Goal: Task Accomplishment & Management: Complete application form

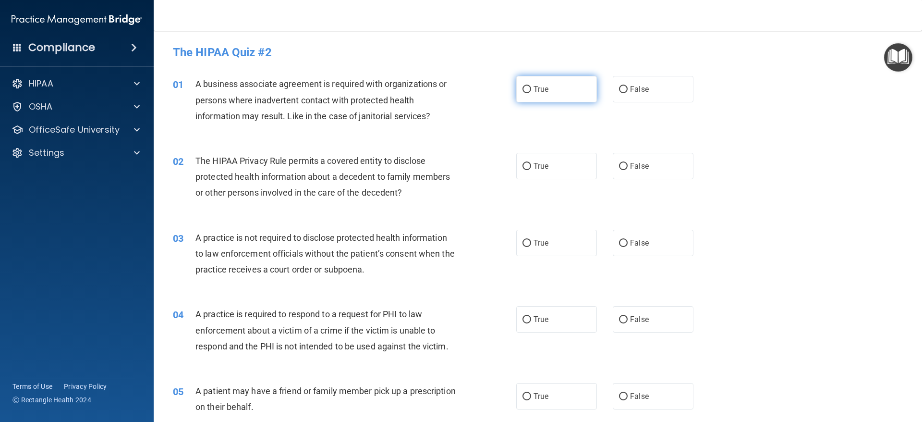
click at [565, 100] on label "True" at bounding box center [556, 89] width 81 height 26
click at [531, 93] on input "True" at bounding box center [527, 89] width 9 height 7
radio input "true"
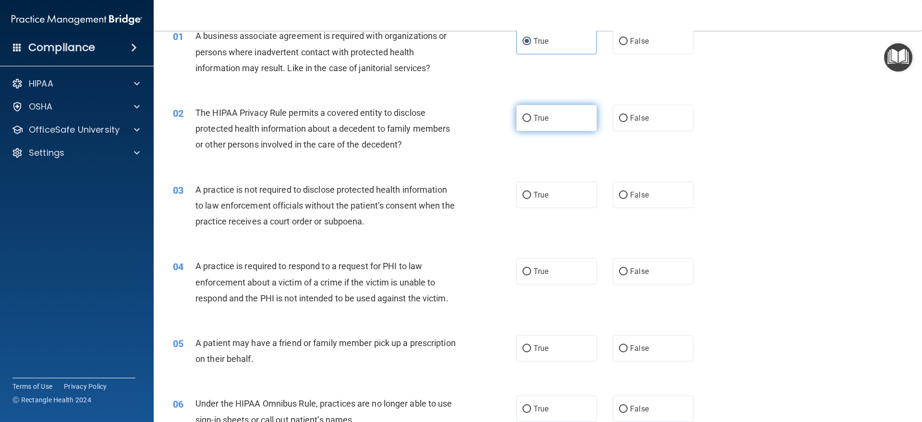
click at [582, 130] on label "True" at bounding box center [556, 118] width 81 height 26
click at [531, 122] on input "True" at bounding box center [527, 118] width 9 height 7
radio input "true"
click at [627, 200] on label "False" at bounding box center [653, 195] width 81 height 26
click at [627, 199] on input "False" at bounding box center [623, 195] width 9 height 7
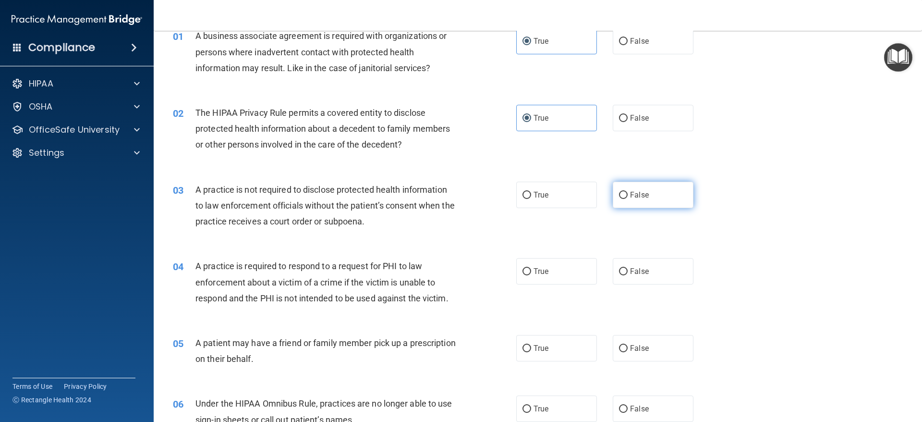
radio input "true"
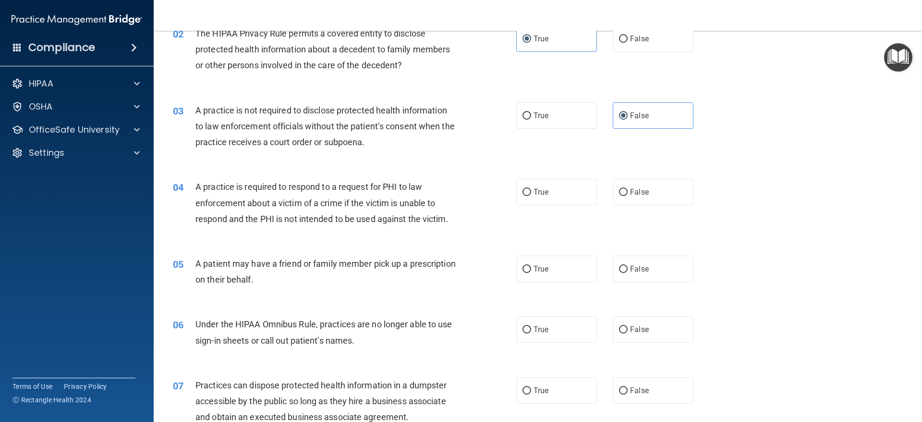
scroll to position [144, 0]
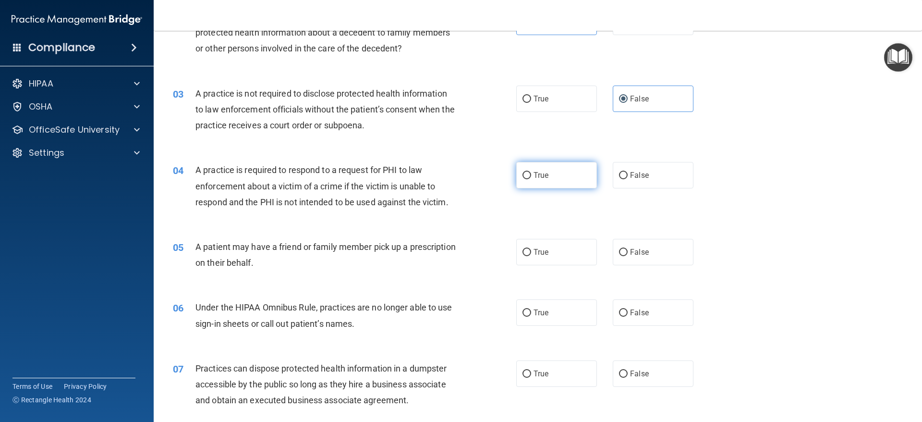
click at [570, 188] on label "True" at bounding box center [556, 175] width 81 height 26
click at [531, 179] on input "True" at bounding box center [527, 175] width 9 height 7
radio input "true"
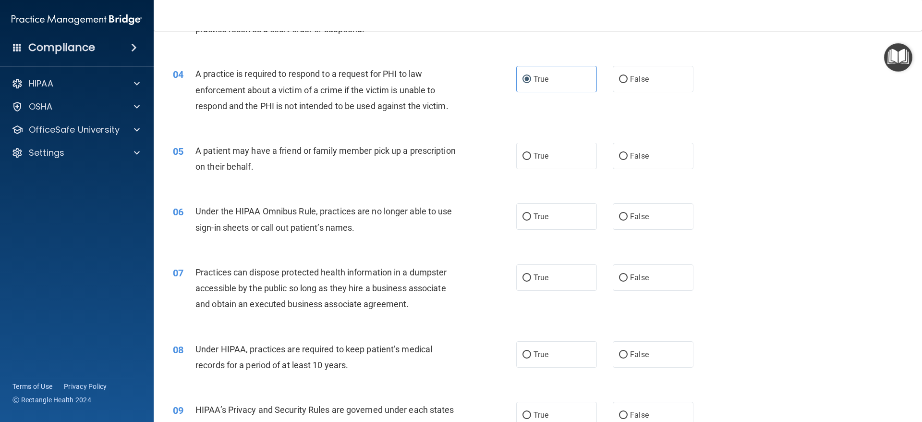
scroll to position [288, 0]
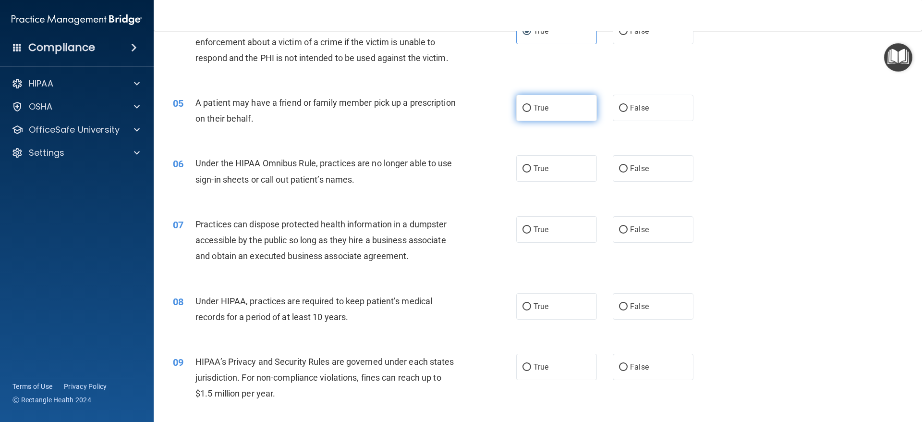
click at [571, 120] on label "True" at bounding box center [556, 108] width 81 height 26
click at [531, 112] on input "True" at bounding box center [527, 108] width 9 height 7
radio input "true"
click at [624, 178] on label "False" at bounding box center [653, 168] width 81 height 26
click at [624, 172] on input "False" at bounding box center [623, 168] width 9 height 7
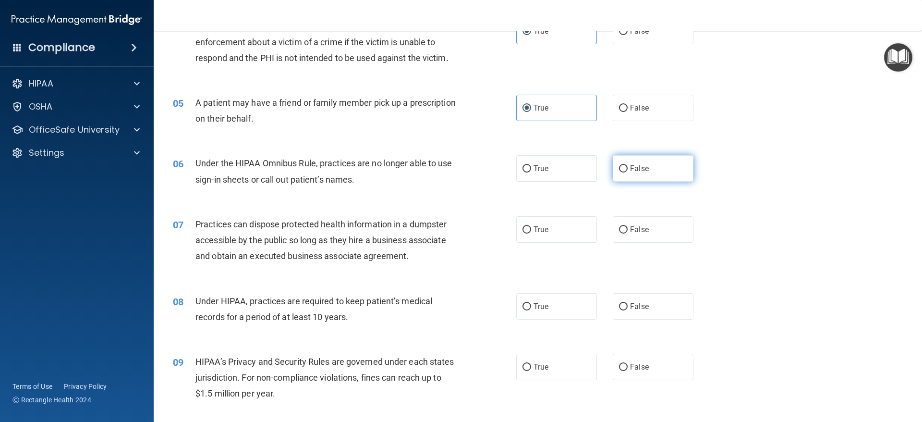
radio input "true"
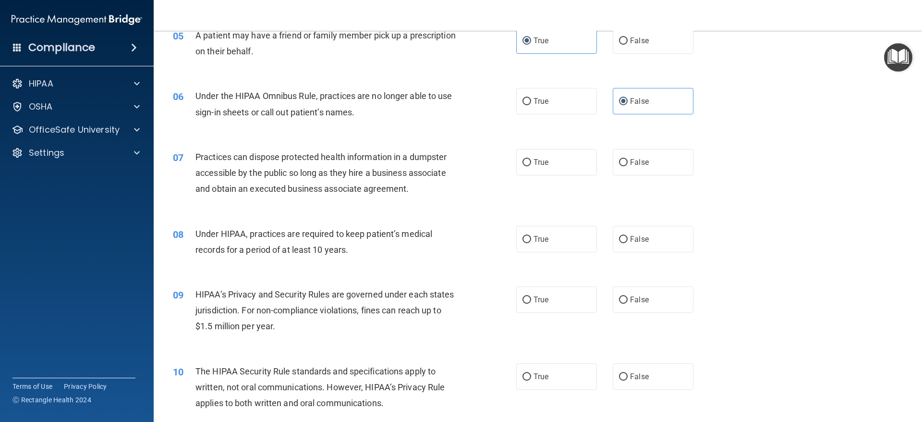
scroll to position [384, 0]
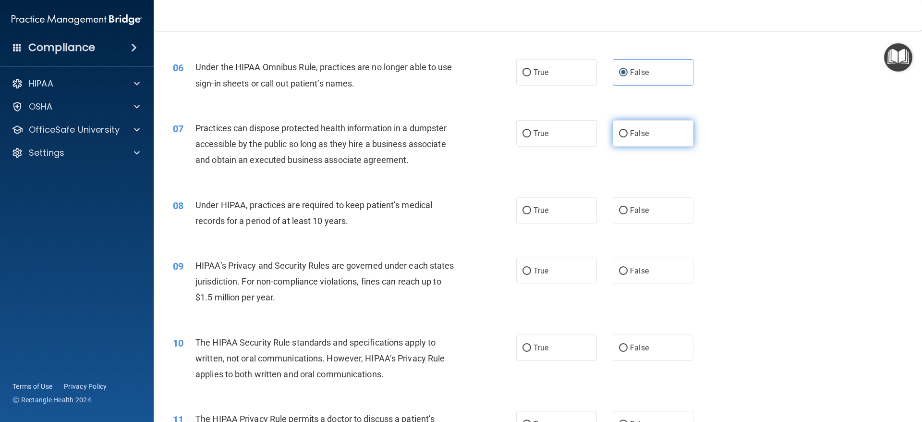
click at [635, 144] on label "False" at bounding box center [653, 133] width 81 height 26
click at [628, 137] on input "False" at bounding box center [623, 133] width 9 height 7
radio input "true"
click at [552, 208] on label "True" at bounding box center [556, 210] width 81 height 26
click at [531, 208] on input "True" at bounding box center [527, 210] width 9 height 7
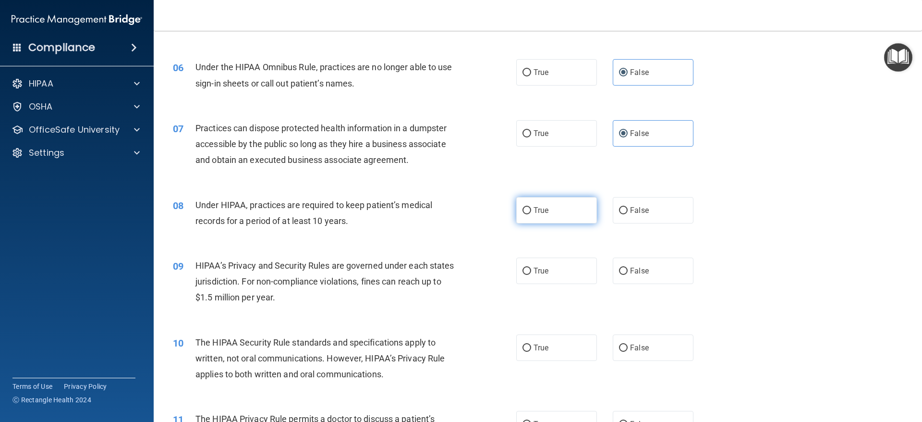
radio input "true"
click at [525, 277] on label "True" at bounding box center [556, 270] width 81 height 26
click at [525, 275] on input "True" at bounding box center [527, 271] width 9 height 7
radio input "true"
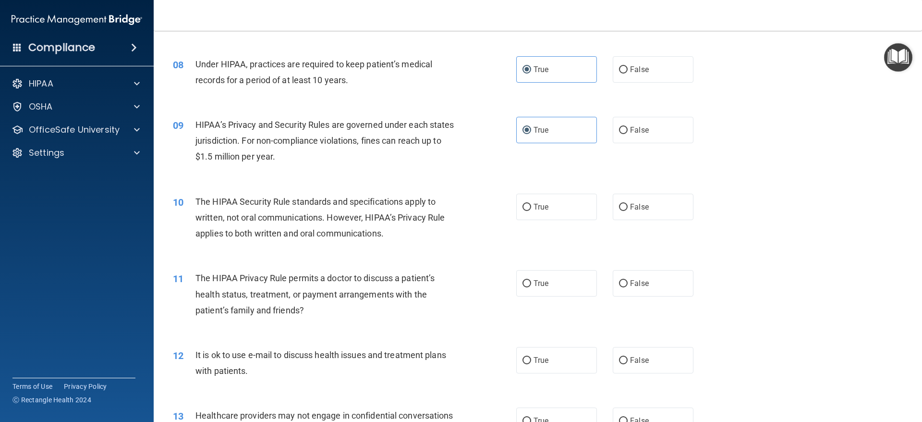
scroll to position [528, 0]
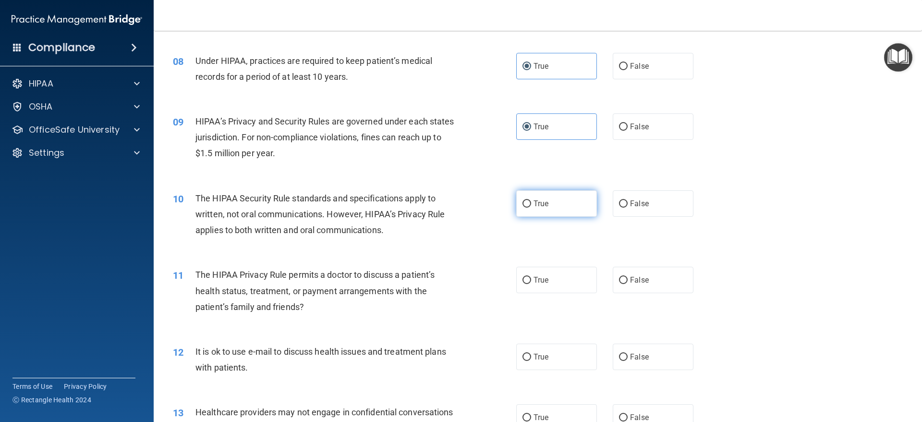
click at [553, 208] on label "True" at bounding box center [556, 203] width 81 height 26
click at [531, 208] on input "True" at bounding box center [527, 203] width 9 height 7
radio input "true"
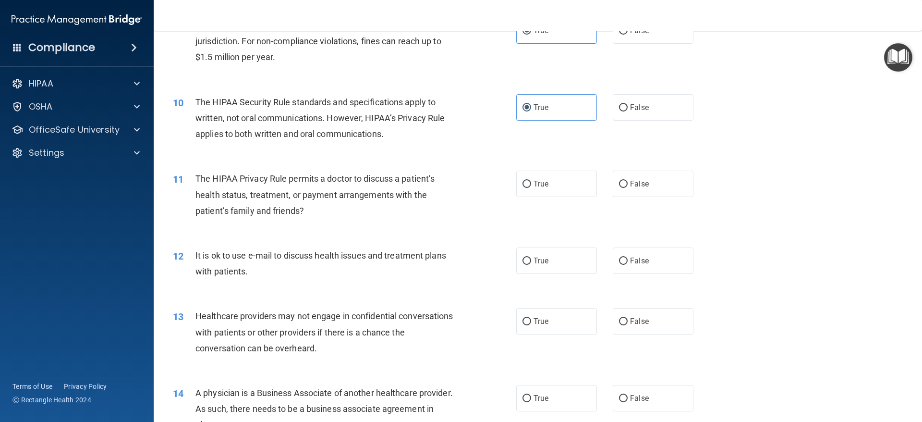
scroll to position [673, 0]
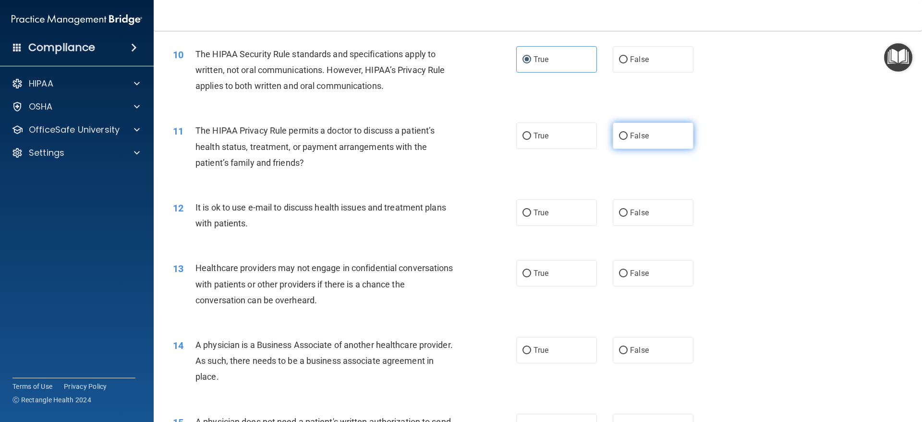
click at [633, 143] on label "False" at bounding box center [653, 135] width 81 height 26
click at [628, 140] on input "False" at bounding box center [623, 136] width 9 height 7
radio input "true"
click at [576, 212] on label "True" at bounding box center [556, 212] width 81 height 26
click at [531, 212] on input "True" at bounding box center [527, 212] width 9 height 7
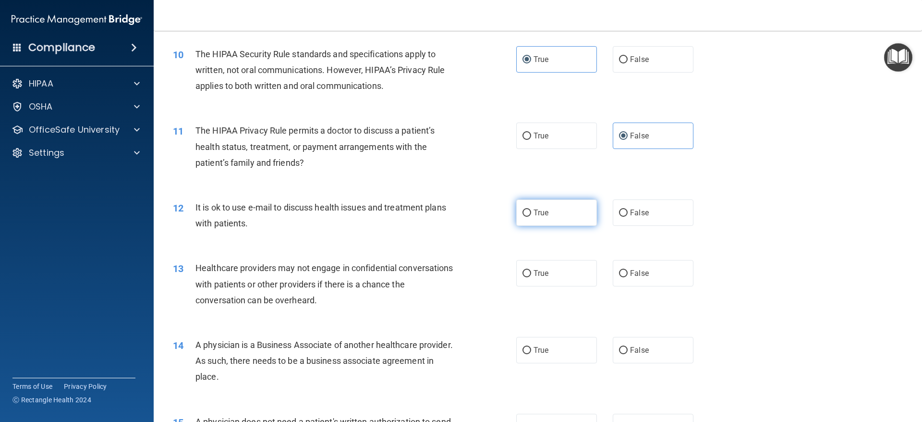
radio input "true"
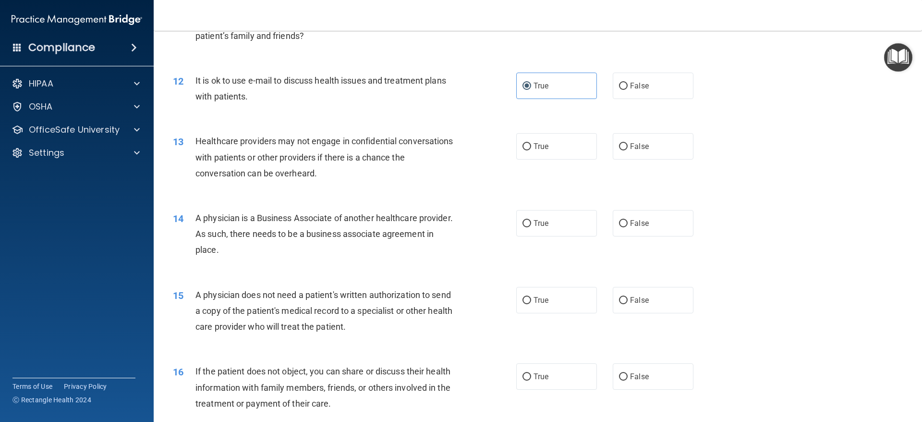
scroll to position [817, 0]
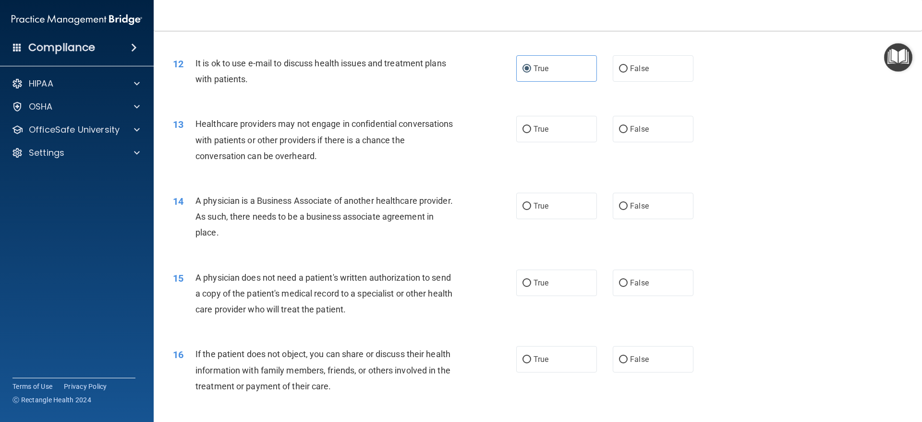
click at [594, 133] on div "True False" at bounding box center [613, 129] width 194 height 26
click at [591, 133] on label "True" at bounding box center [556, 129] width 81 height 26
click at [531, 133] on input "True" at bounding box center [527, 129] width 9 height 7
radio input "true"
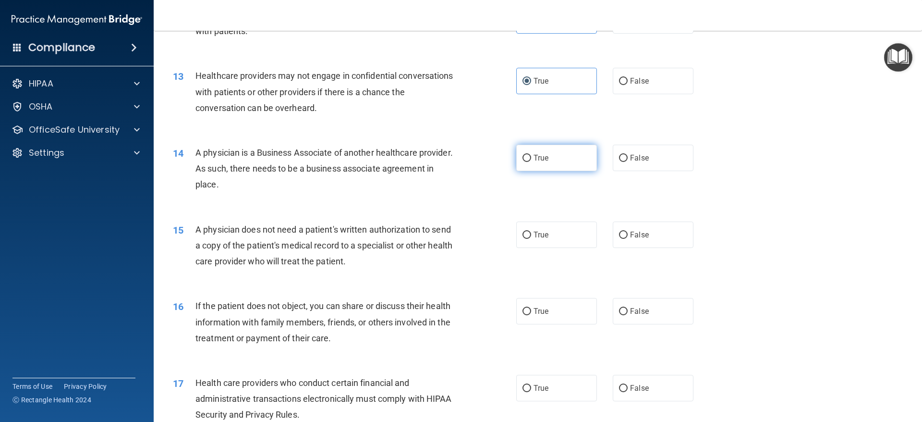
click at [567, 169] on label "True" at bounding box center [556, 158] width 81 height 26
click at [531, 162] on input "True" at bounding box center [527, 158] width 9 height 7
radio input "true"
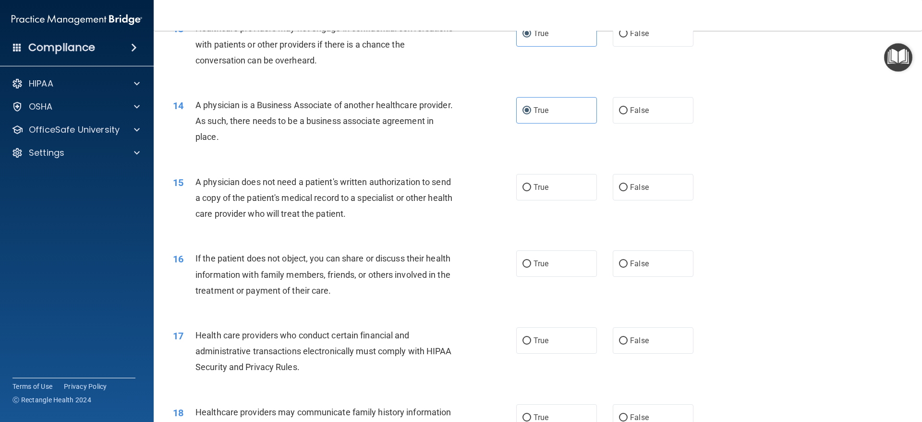
scroll to position [961, 0]
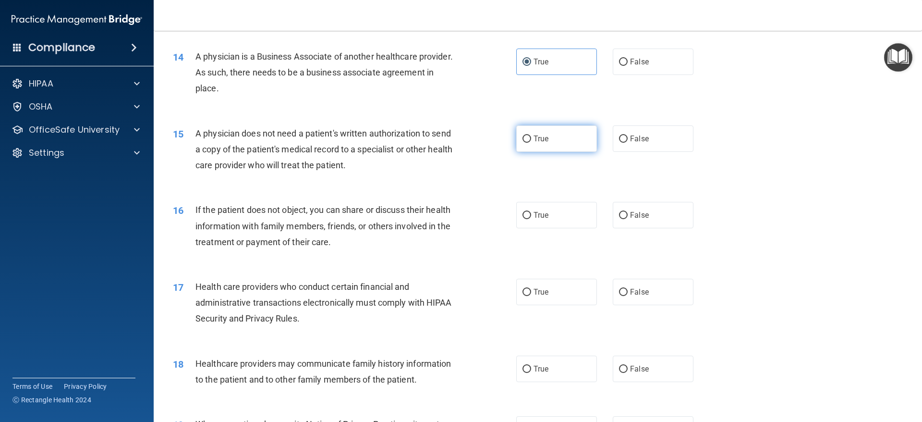
click at [561, 139] on label "True" at bounding box center [556, 138] width 81 height 26
click at [531, 139] on input "True" at bounding box center [527, 138] width 9 height 7
radio input "true"
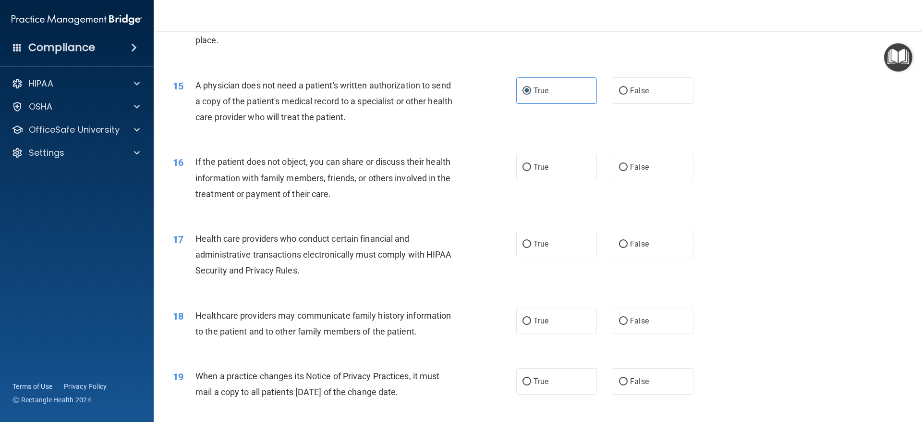
scroll to position [1057, 0]
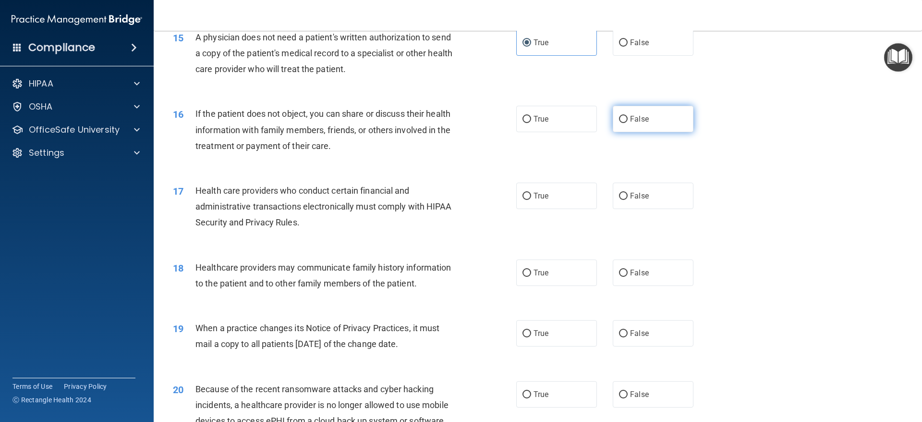
click at [635, 127] on label "False" at bounding box center [653, 119] width 81 height 26
click at [628, 123] on input "False" at bounding box center [623, 119] width 9 height 7
radio input "true"
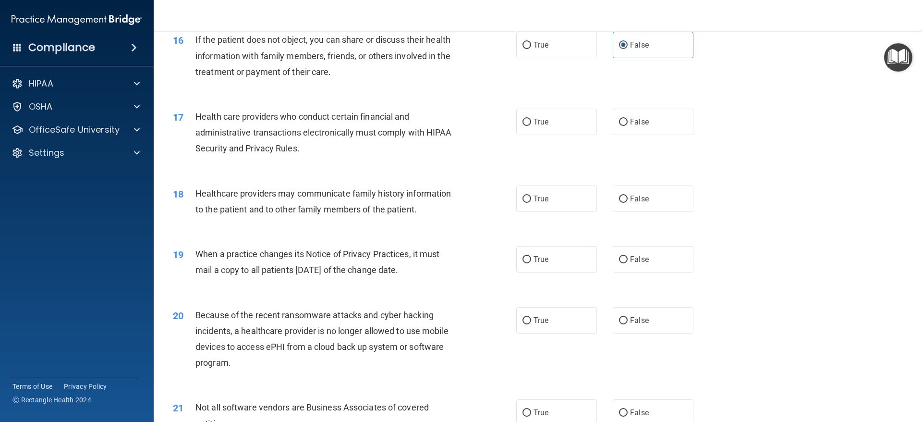
scroll to position [1153, 0]
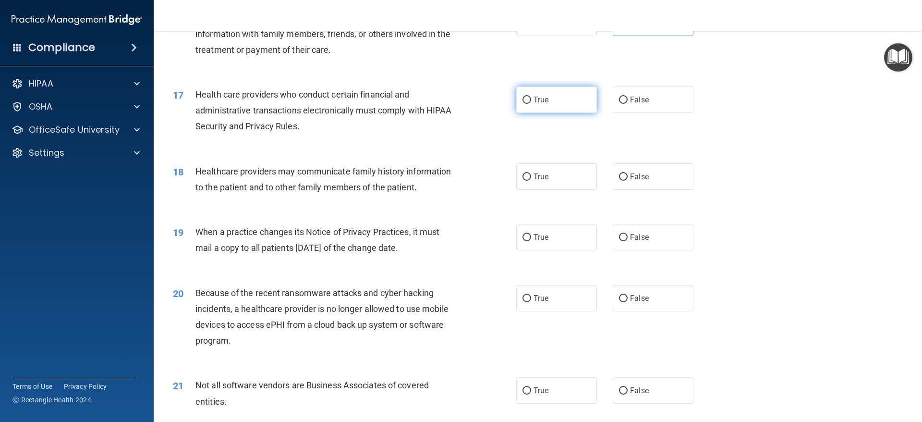
click at [554, 109] on label "True" at bounding box center [556, 99] width 81 height 26
click at [531, 104] on input "True" at bounding box center [527, 100] width 9 height 7
radio input "true"
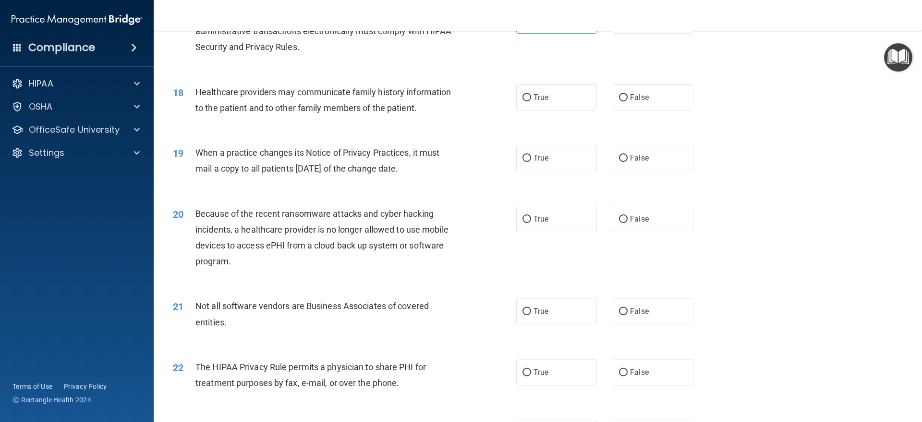
scroll to position [1249, 0]
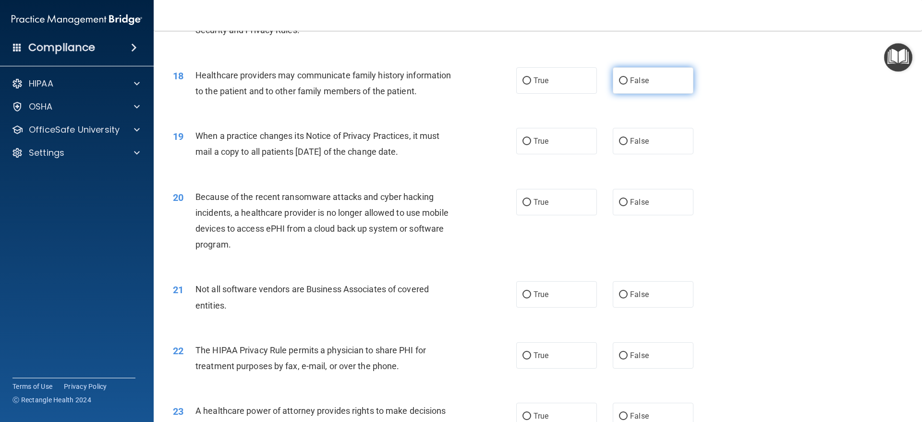
click at [620, 87] on label "False" at bounding box center [653, 80] width 81 height 26
click at [620, 85] on input "False" at bounding box center [623, 80] width 9 height 7
radio input "true"
click at [587, 146] on label "True" at bounding box center [556, 141] width 81 height 26
click at [531, 145] on input "True" at bounding box center [527, 141] width 9 height 7
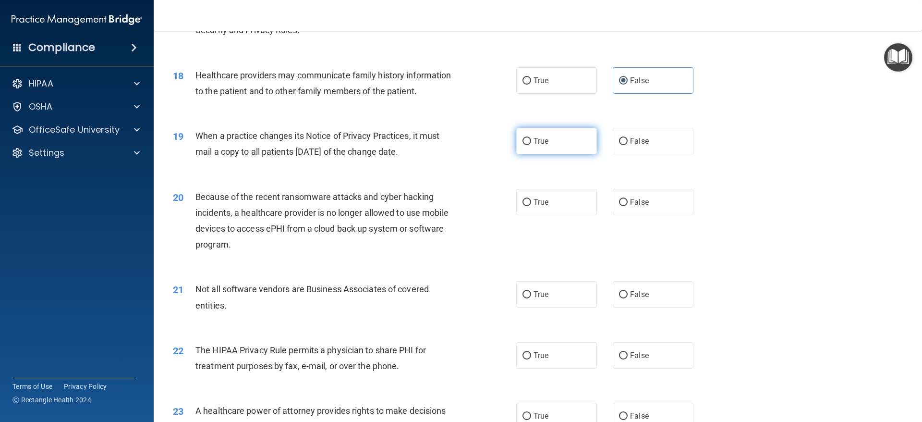
radio input "true"
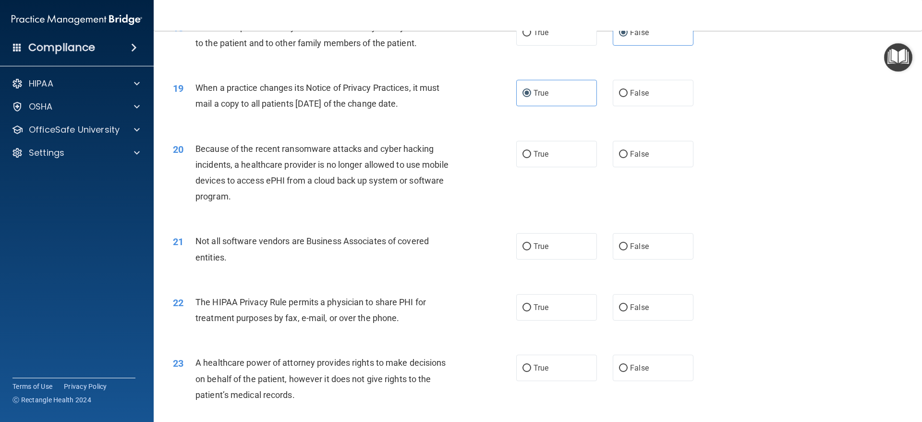
scroll to position [1345, 0]
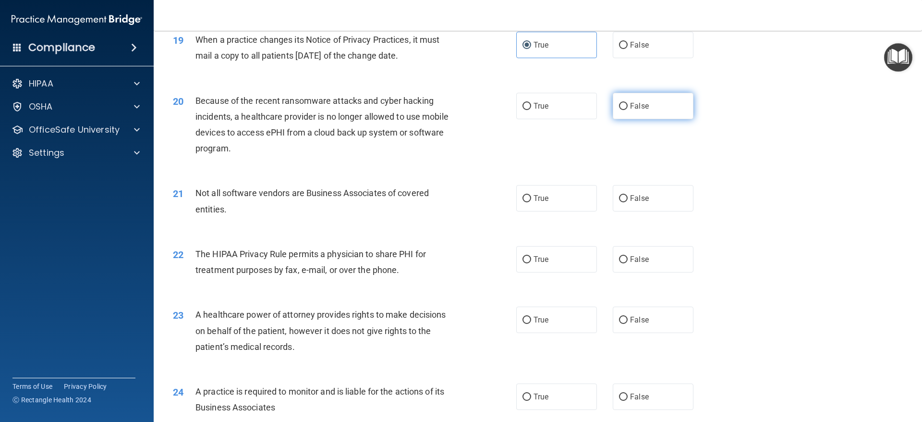
click at [630, 109] on span "False" at bounding box center [639, 105] width 19 height 9
click at [628, 109] on input "False" at bounding box center [623, 106] width 9 height 7
radio input "true"
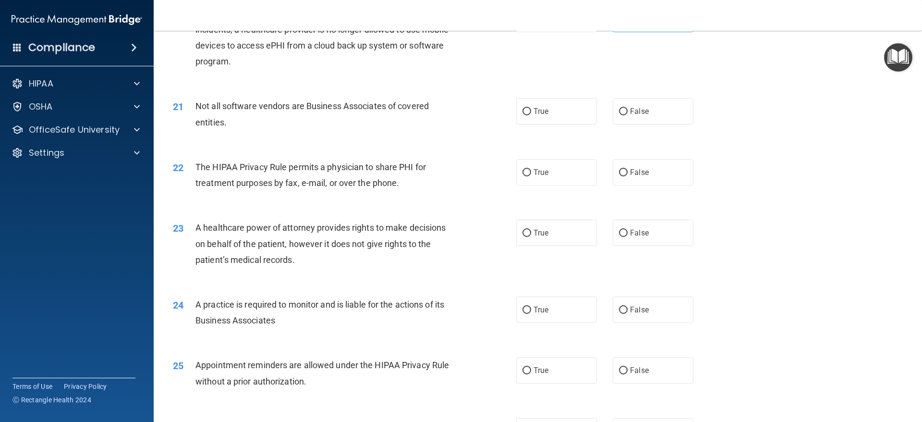
scroll to position [1441, 0]
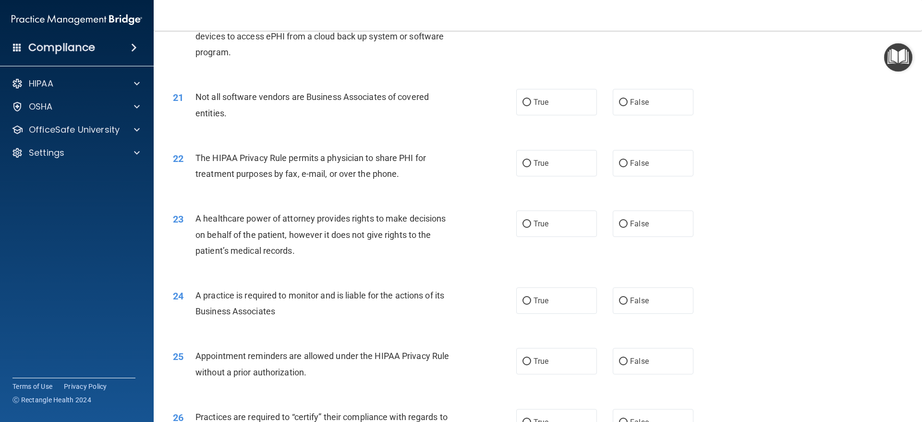
click at [564, 117] on div "21 Not all software vendors are Business Associates of covered entities. True F…" at bounding box center [538, 107] width 745 height 61
click at [564, 114] on label "True" at bounding box center [556, 102] width 81 height 26
click at [531, 106] on input "True" at bounding box center [527, 102] width 9 height 7
radio input "true"
click at [560, 158] on label "True" at bounding box center [556, 163] width 81 height 26
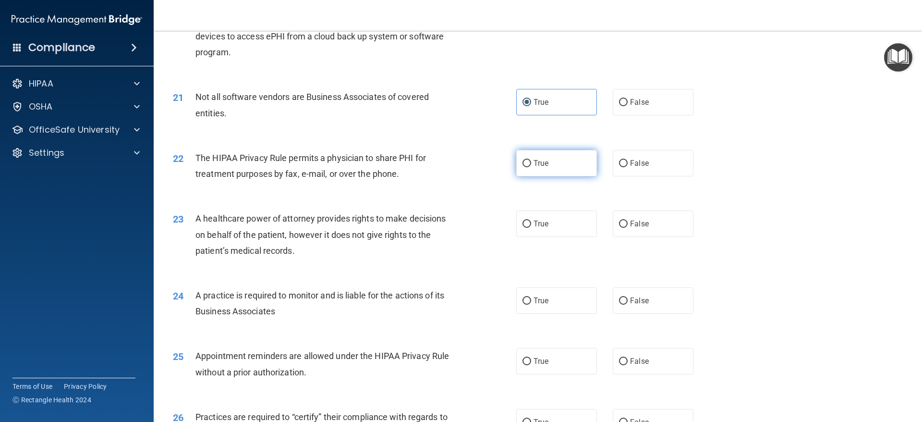
click at [531, 160] on input "True" at bounding box center [527, 163] width 9 height 7
radio input "true"
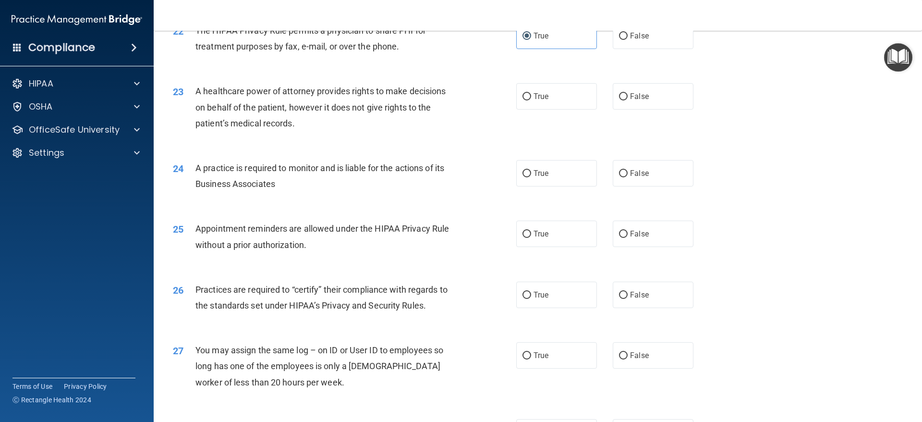
scroll to position [1585, 0]
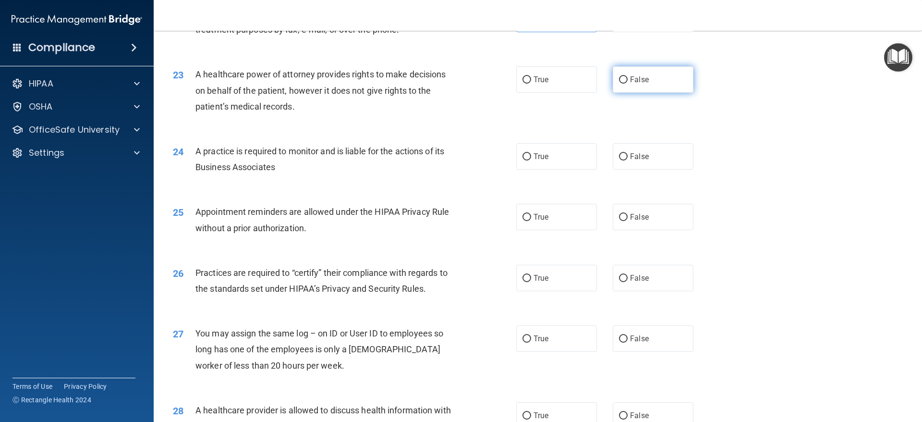
click at [624, 83] on label "False" at bounding box center [653, 79] width 81 height 26
click at [624, 83] on input "False" at bounding box center [623, 79] width 9 height 7
radio input "true"
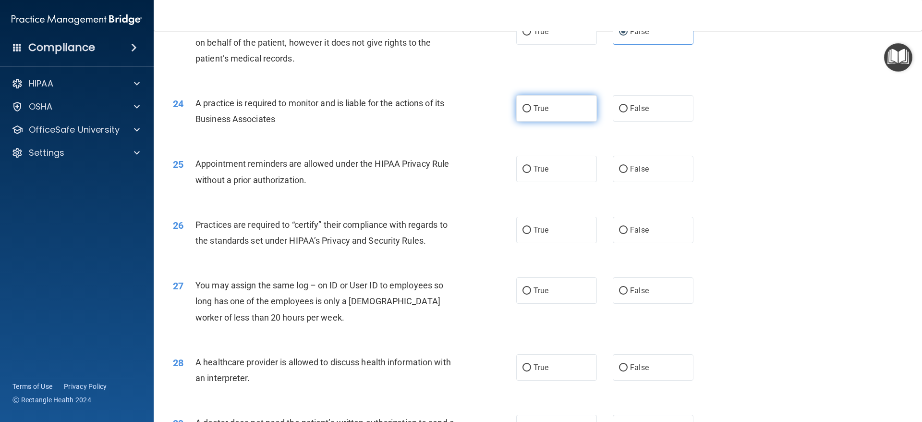
click at [561, 112] on label "True" at bounding box center [556, 108] width 81 height 26
click at [531, 112] on input "True" at bounding box center [527, 108] width 9 height 7
radio input "true"
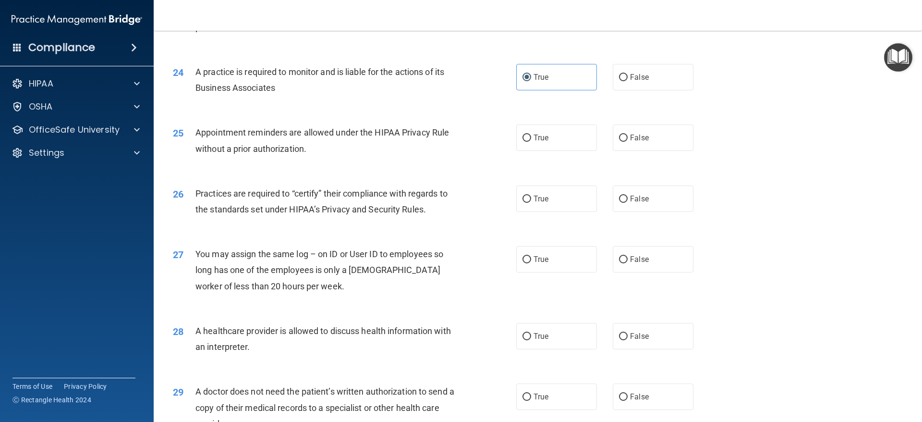
scroll to position [1681, 0]
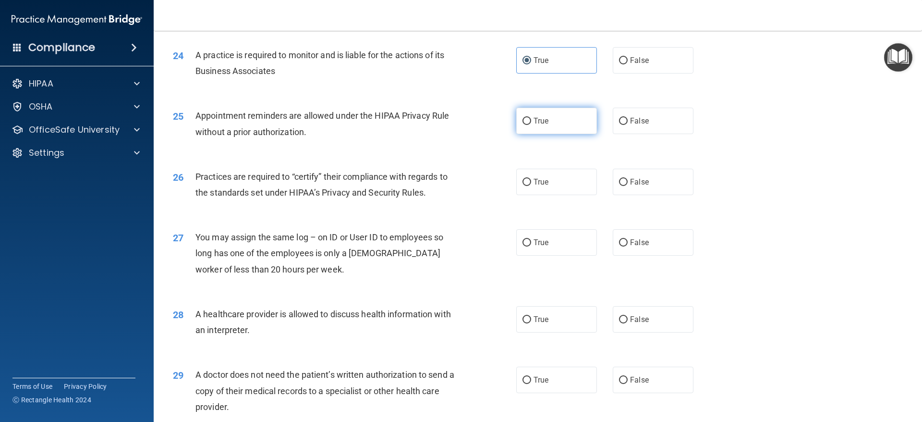
click at [560, 122] on label "True" at bounding box center [556, 121] width 81 height 26
click at [531, 122] on input "True" at bounding box center [527, 121] width 9 height 7
radio input "true"
click at [608, 128] on div "True False" at bounding box center [613, 121] width 194 height 26
click at [613, 128] on label "False" at bounding box center [653, 121] width 81 height 26
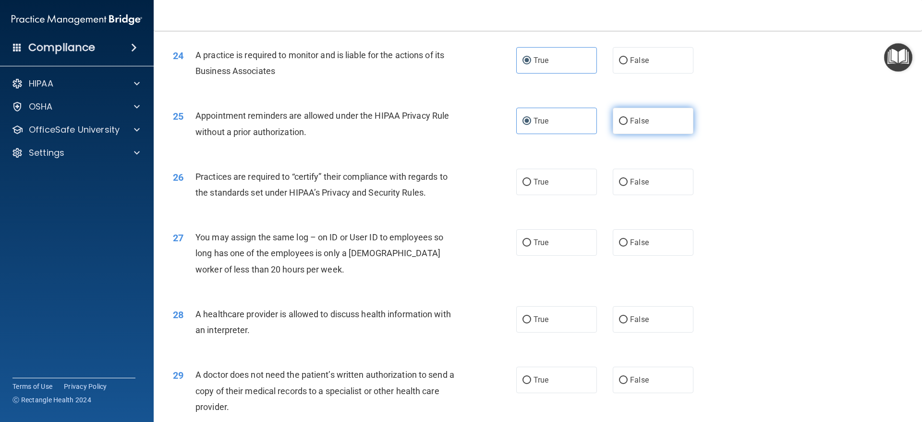
click at [619, 125] on input "False" at bounding box center [623, 121] width 9 height 7
radio input "true"
radio input "false"
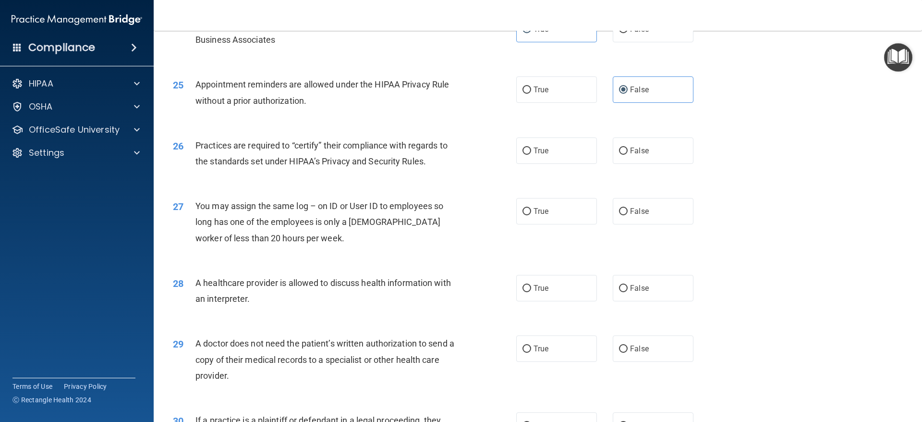
scroll to position [1729, 0]
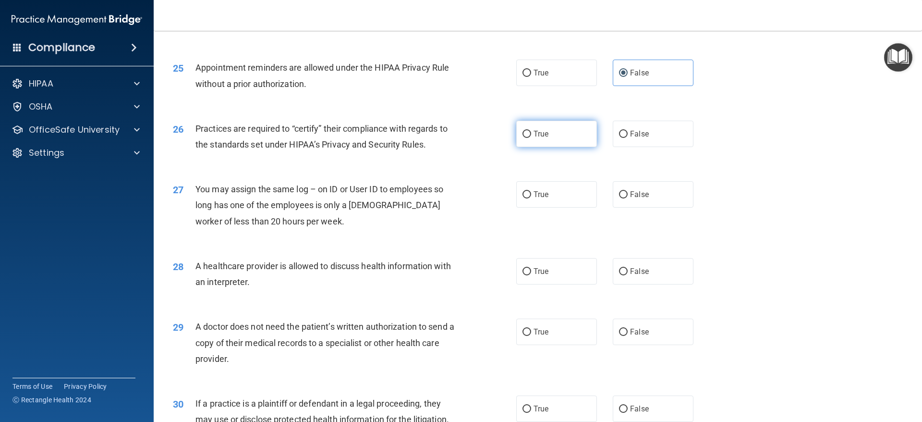
click at [564, 140] on label "True" at bounding box center [556, 134] width 81 height 26
click at [531, 138] on input "True" at bounding box center [527, 134] width 9 height 7
radio input "true"
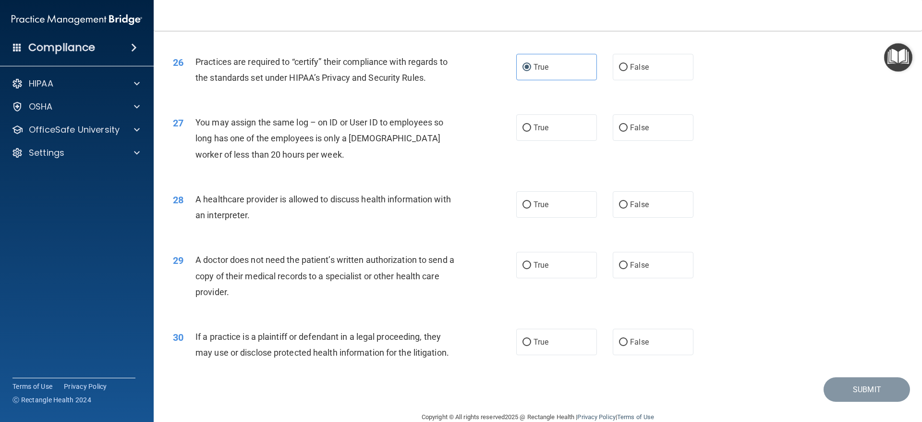
scroll to position [1814, 0]
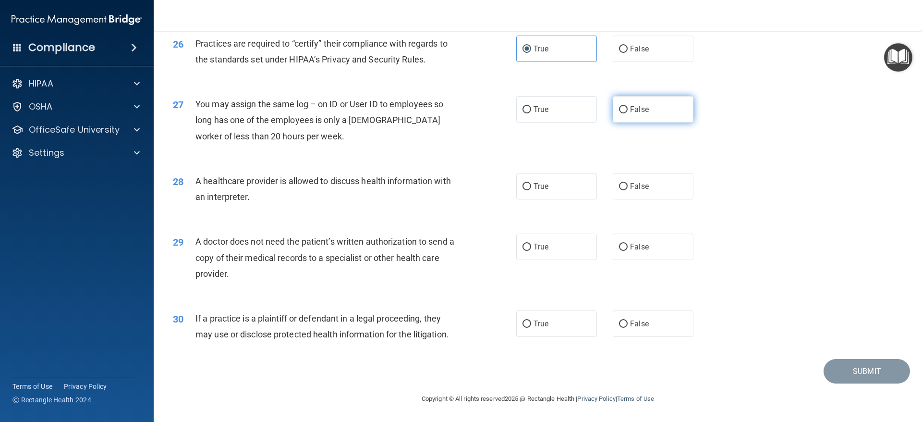
click at [615, 118] on label "False" at bounding box center [653, 109] width 81 height 26
click at [619, 113] on input "False" at bounding box center [623, 109] width 9 height 7
radio input "true"
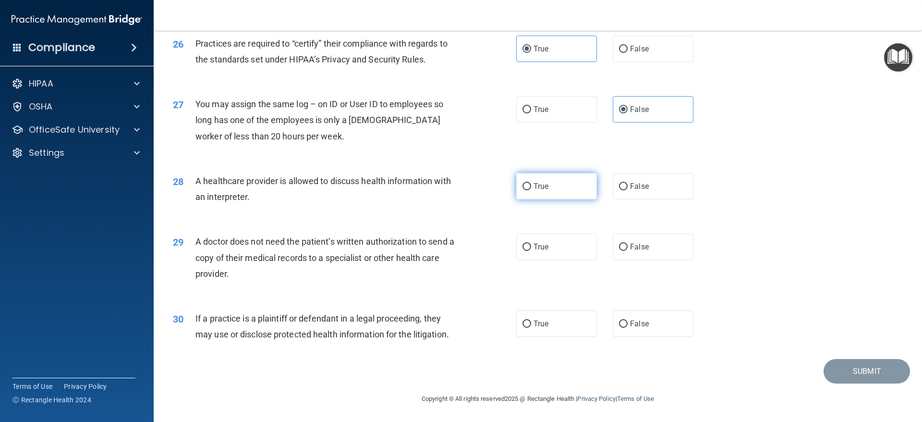
click at [553, 177] on label "True" at bounding box center [556, 186] width 81 height 26
click at [531, 183] on input "True" at bounding box center [527, 186] width 9 height 7
radio input "true"
click at [558, 241] on label "True" at bounding box center [556, 246] width 81 height 26
click at [531, 244] on input "True" at bounding box center [527, 247] width 9 height 7
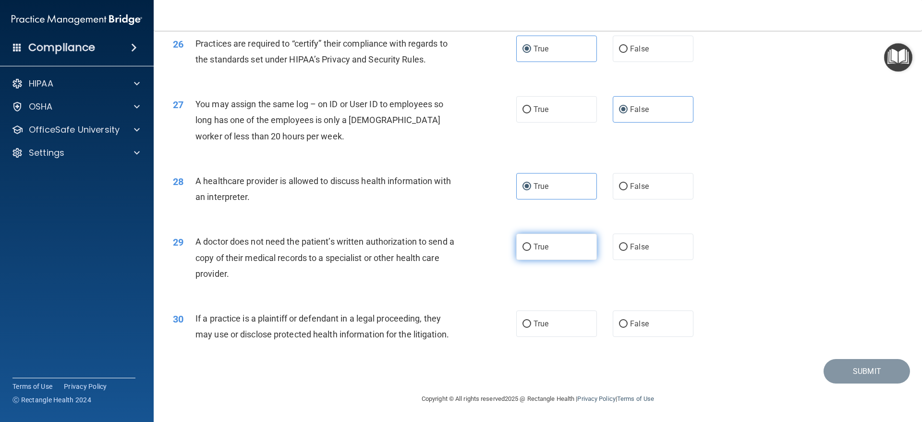
radio input "true"
click at [542, 333] on label "True" at bounding box center [556, 323] width 81 height 26
click at [531, 328] on input "True" at bounding box center [527, 323] width 9 height 7
radio input "true"
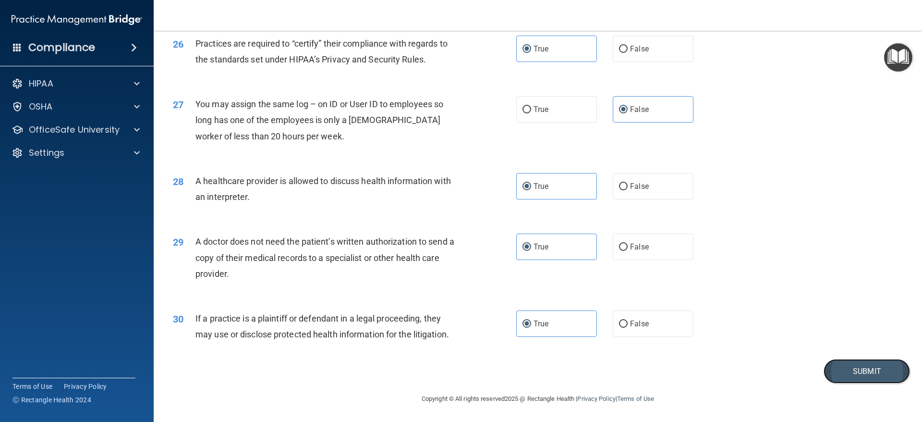
click at [856, 370] on button "Submit" at bounding box center [867, 371] width 86 height 24
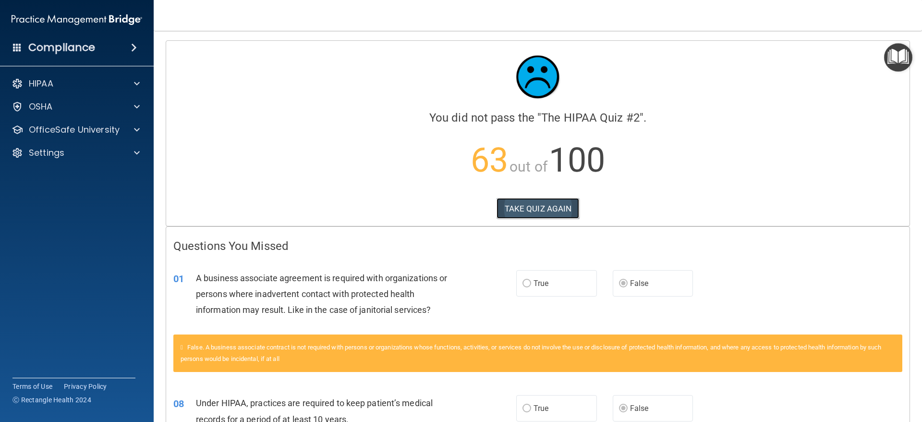
click at [550, 203] on button "TAKE QUIZ AGAIN" at bounding box center [538, 208] width 83 height 21
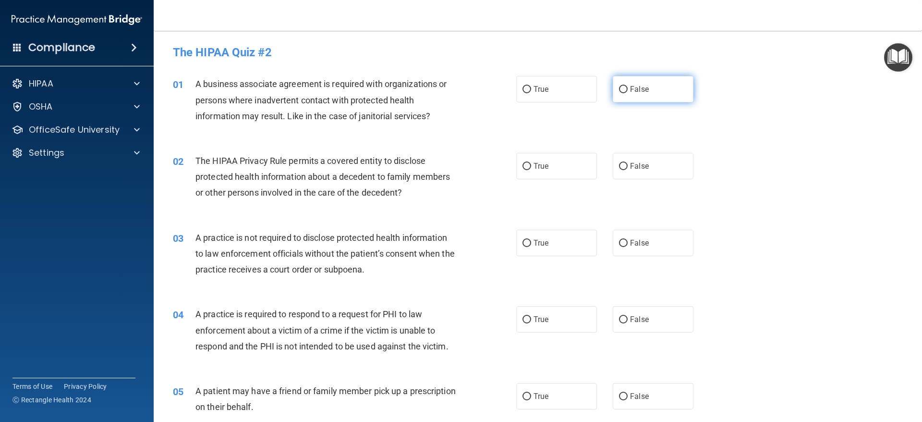
click at [617, 96] on label "False" at bounding box center [653, 89] width 81 height 26
click at [619, 93] on input "False" at bounding box center [623, 89] width 9 height 7
radio input "true"
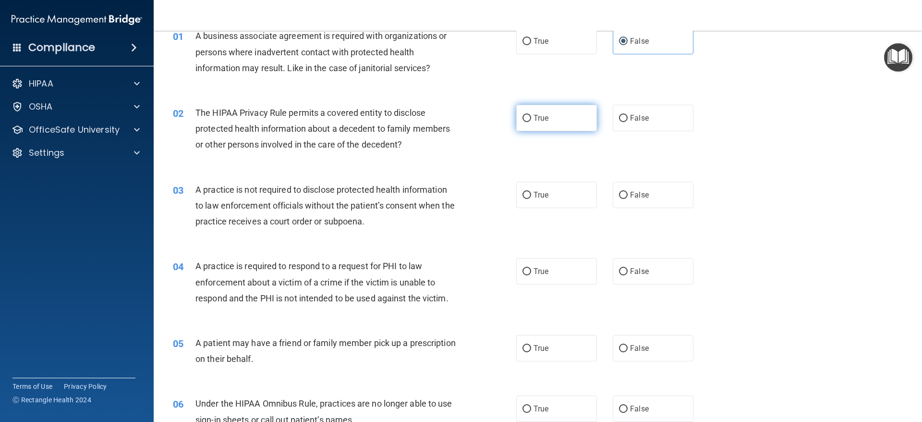
click at [566, 124] on label "True" at bounding box center [556, 118] width 81 height 26
click at [531, 122] on input "True" at bounding box center [527, 118] width 9 height 7
radio input "true"
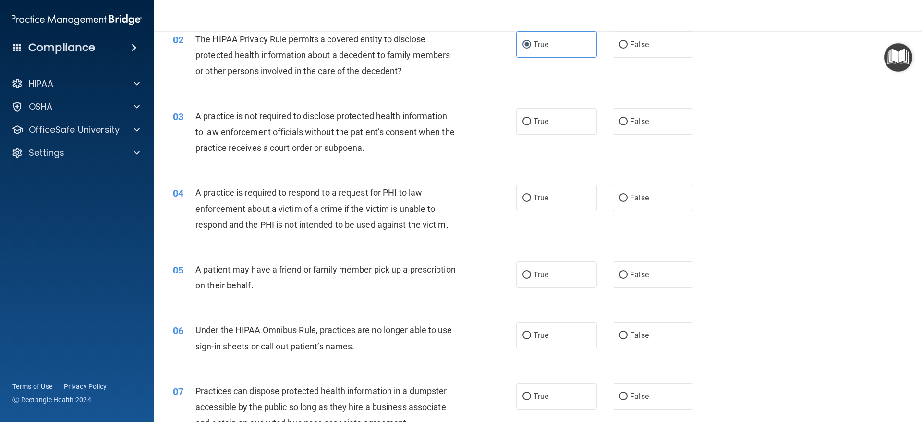
scroll to position [144, 0]
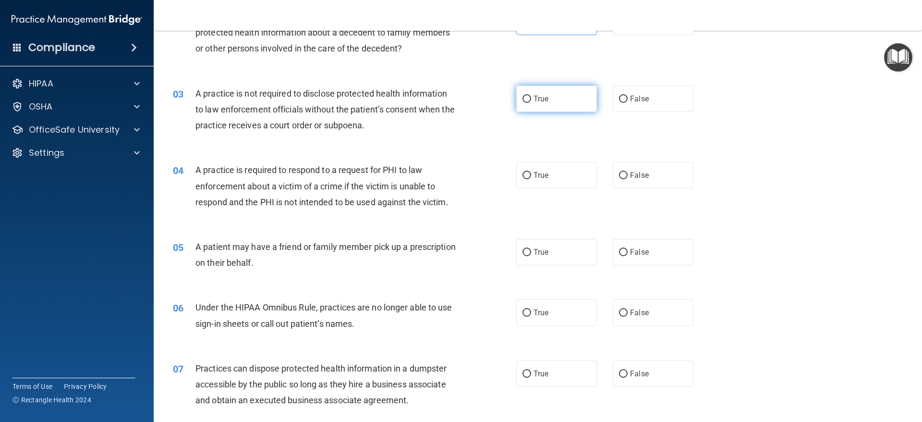
click at [524, 90] on label "True" at bounding box center [556, 99] width 81 height 26
click at [524, 96] on input "True" at bounding box center [527, 99] width 9 height 7
radio input "true"
click at [617, 109] on label "False" at bounding box center [653, 99] width 81 height 26
click at [619, 103] on input "False" at bounding box center [623, 99] width 9 height 7
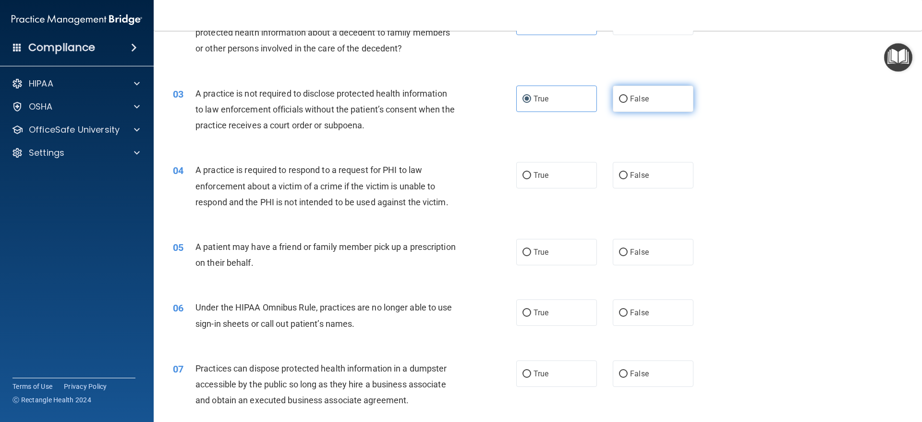
radio input "true"
radio input "false"
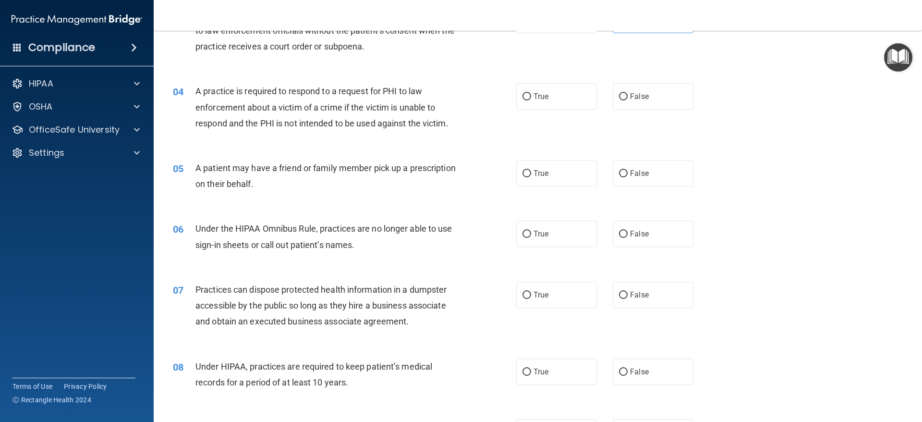
scroll to position [240, 0]
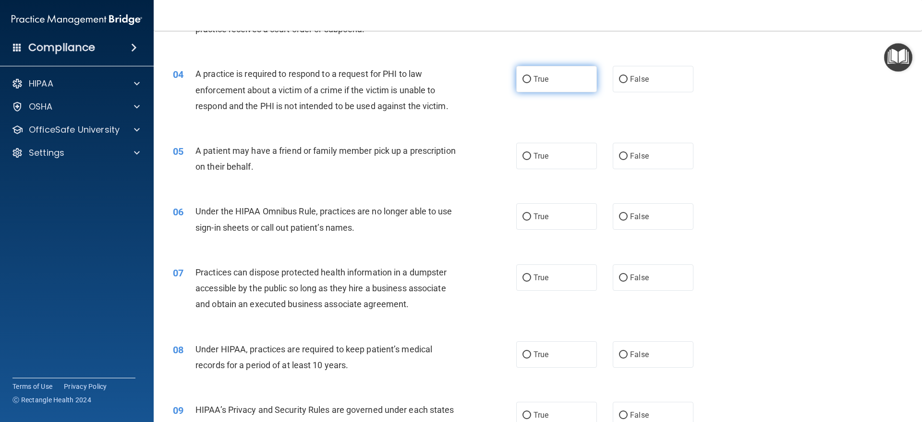
click at [545, 86] on label "True" at bounding box center [556, 79] width 81 height 26
click at [531, 83] on input "True" at bounding box center [527, 79] width 9 height 7
radio input "true"
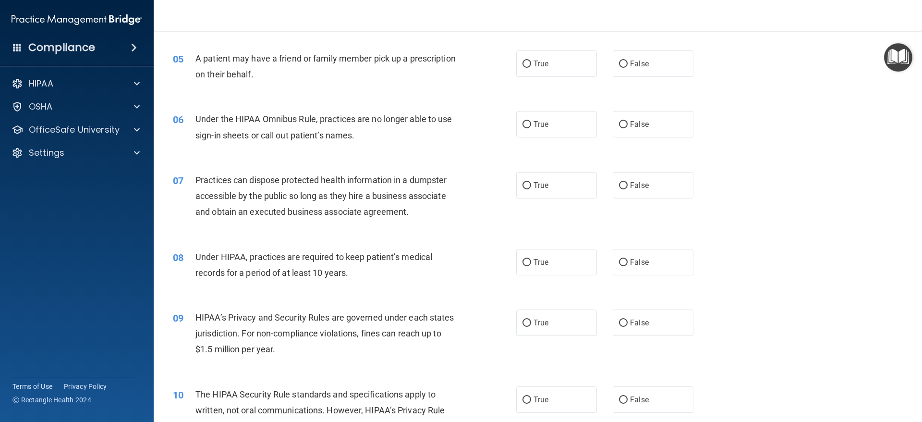
scroll to position [336, 0]
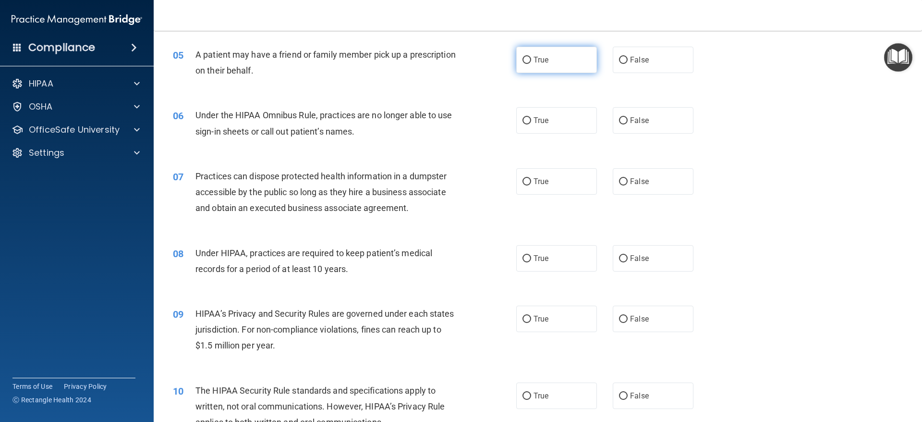
click at [559, 67] on label "True" at bounding box center [556, 60] width 81 height 26
click at [531, 64] on input "True" at bounding box center [527, 60] width 9 height 7
radio input "true"
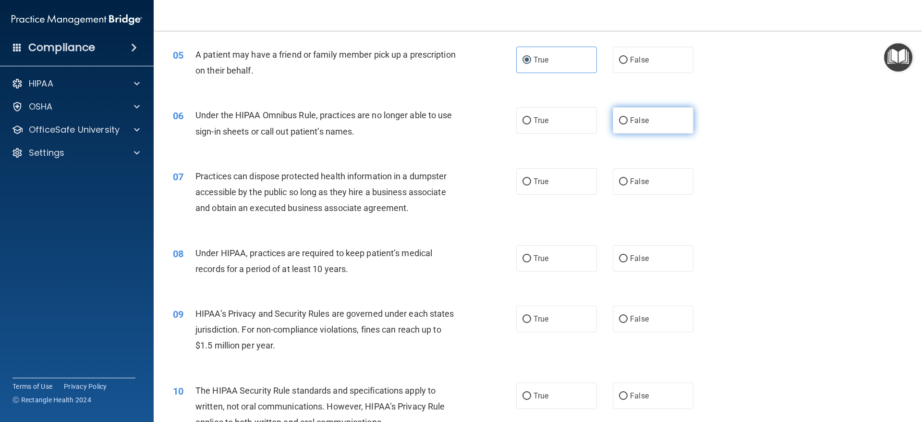
click at [619, 119] on input "False" at bounding box center [623, 120] width 9 height 7
radio input "true"
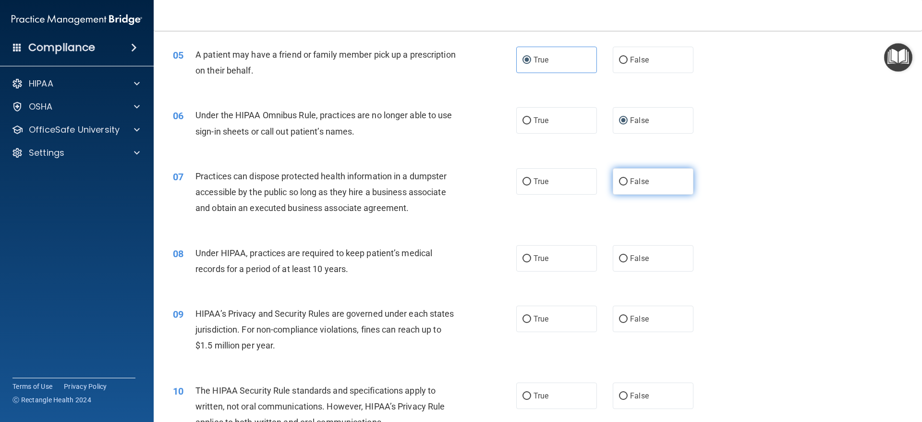
click at [622, 179] on input "False" at bounding box center [623, 181] width 9 height 7
radio input "true"
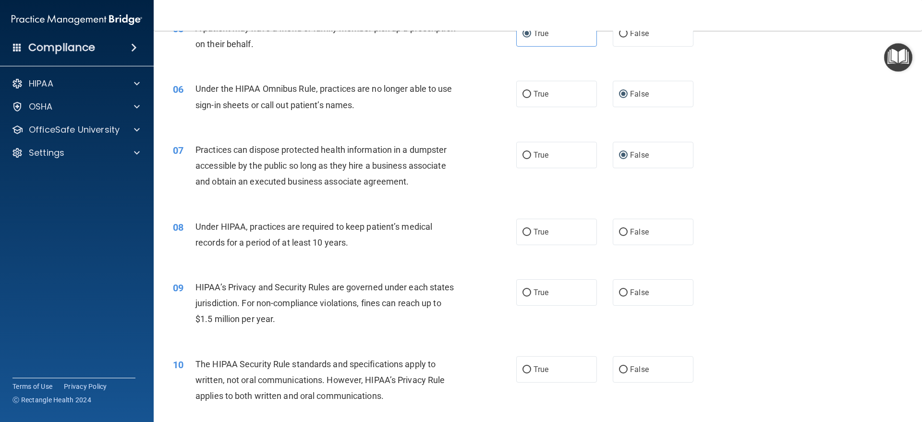
scroll to position [384, 0]
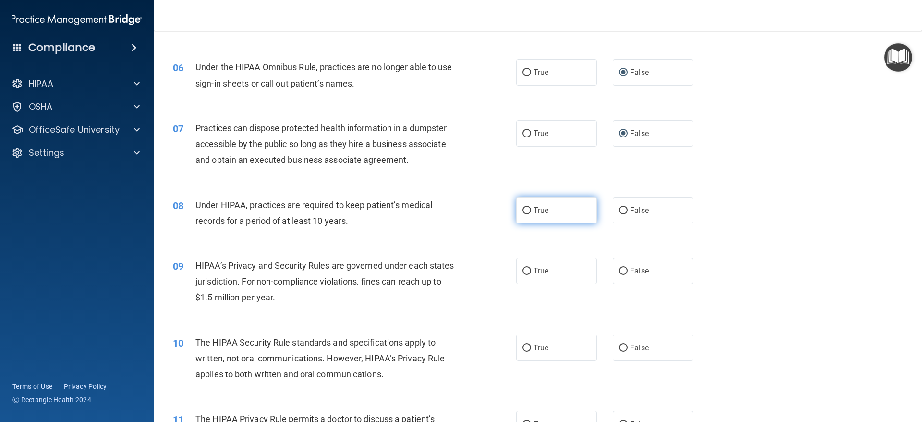
click at [565, 208] on label "True" at bounding box center [556, 210] width 81 height 26
click at [531, 208] on input "True" at bounding box center [527, 210] width 9 height 7
radio input "true"
click at [534, 274] on span "True" at bounding box center [541, 270] width 15 height 9
click at [531, 274] on input "True" at bounding box center [527, 271] width 9 height 7
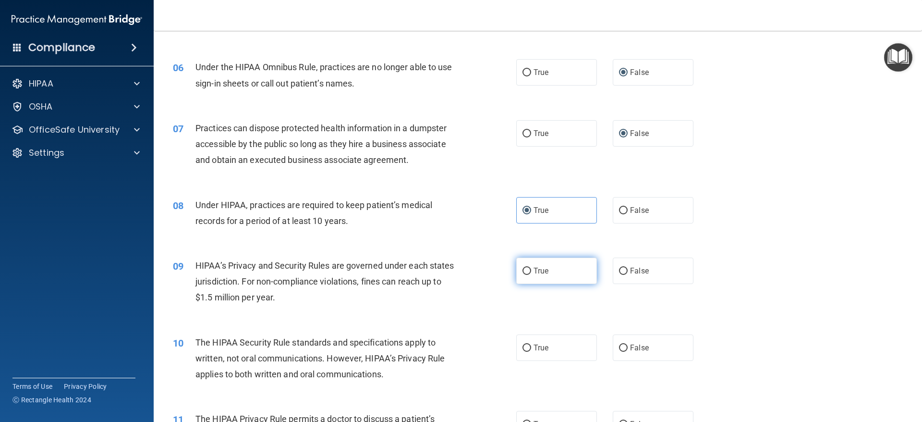
radio input "true"
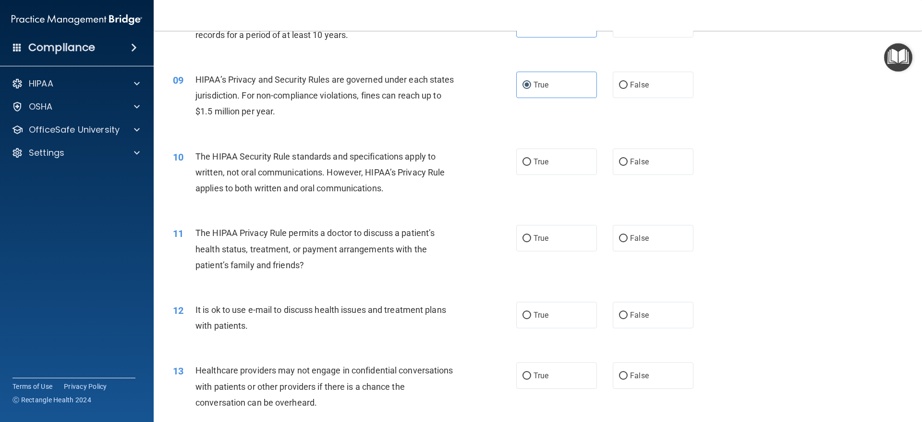
scroll to position [576, 0]
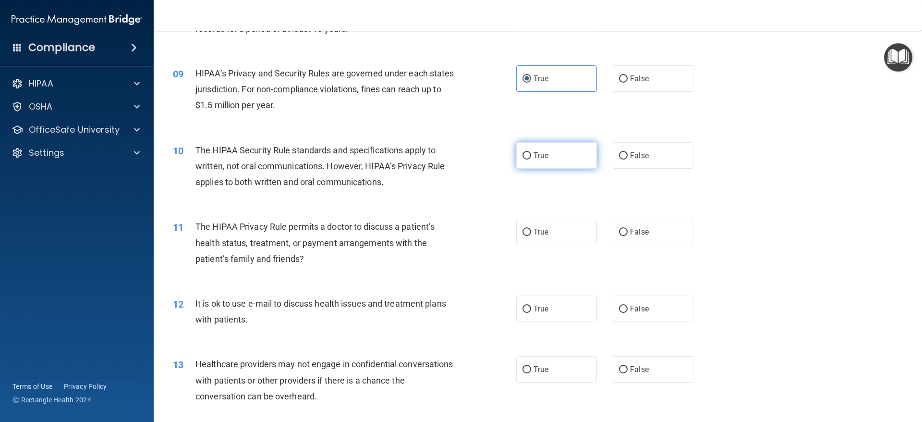
click at [543, 160] on label "True" at bounding box center [556, 155] width 81 height 26
click at [531, 159] on input "True" at bounding box center [527, 155] width 9 height 7
radio input "true"
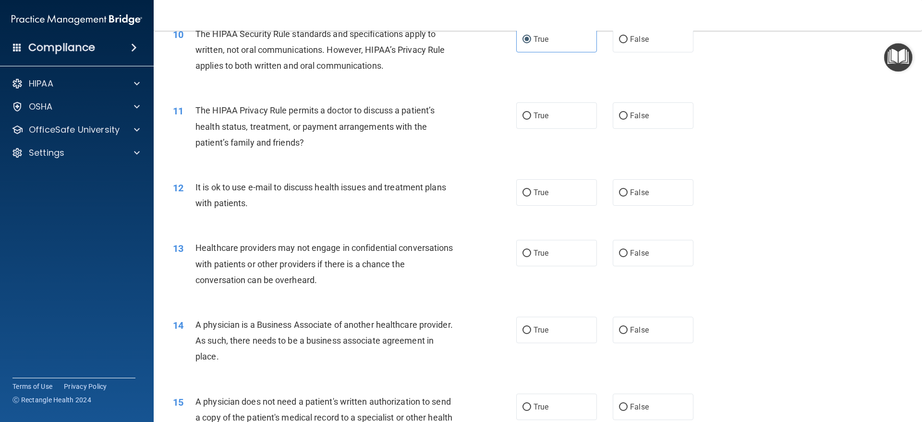
scroll to position [721, 0]
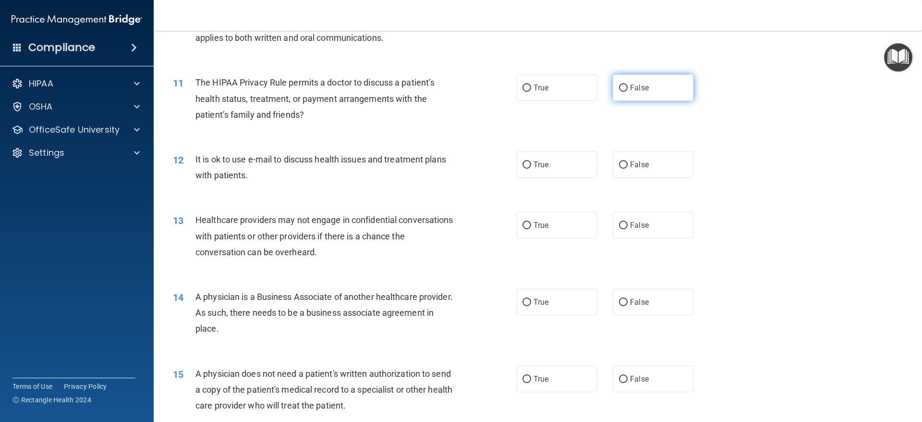
click at [613, 95] on label "False" at bounding box center [653, 87] width 81 height 26
click at [619, 92] on input "False" at bounding box center [623, 88] width 9 height 7
radio input "true"
click at [582, 162] on label "True" at bounding box center [556, 164] width 81 height 26
click at [531, 162] on input "True" at bounding box center [527, 164] width 9 height 7
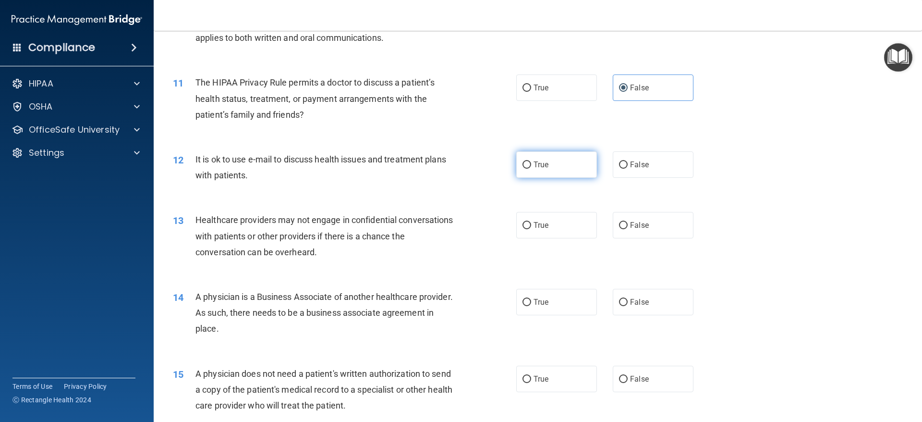
radio input "true"
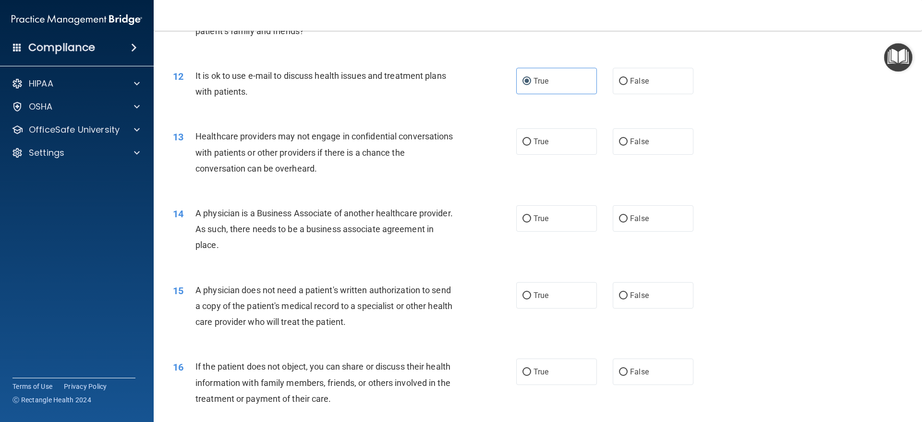
scroll to position [817, 0]
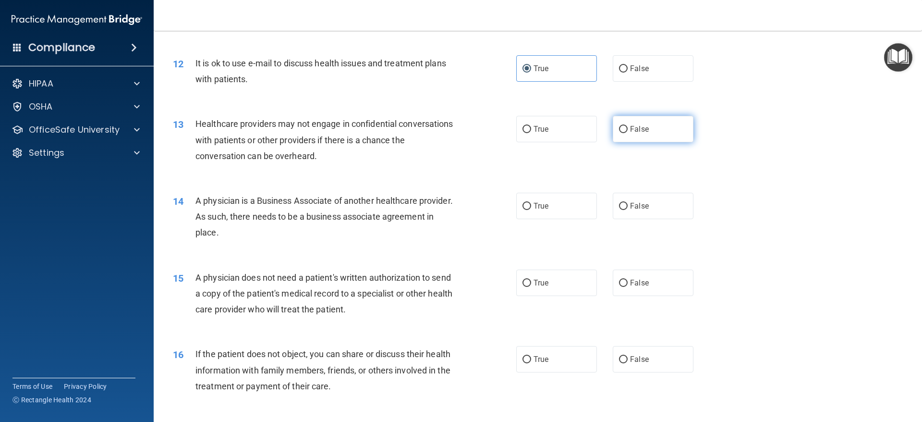
click at [633, 138] on label "False" at bounding box center [653, 129] width 81 height 26
click at [628, 133] on input "False" at bounding box center [623, 129] width 9 height 7
radio input "true"
click at [568, 204] on label "True" at bounding box center [556, 206] width 81 height 26
click at [531, 204] on input "True" at bounding box center [527, 206] width 9 height 7
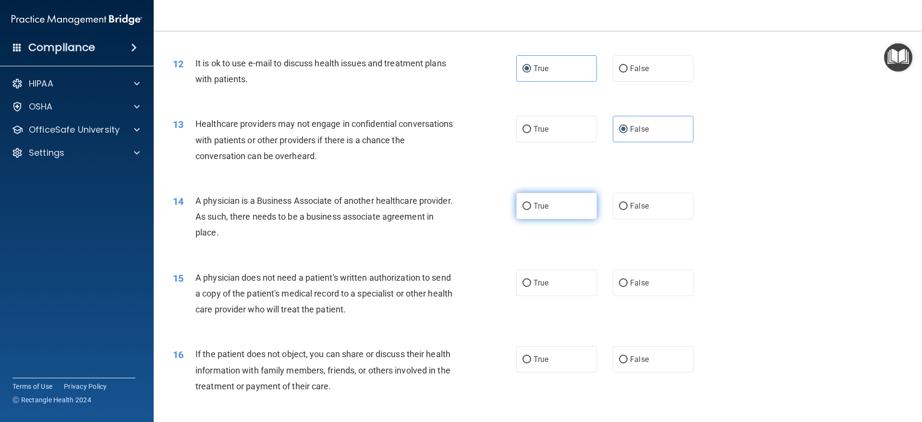
radio input "true"
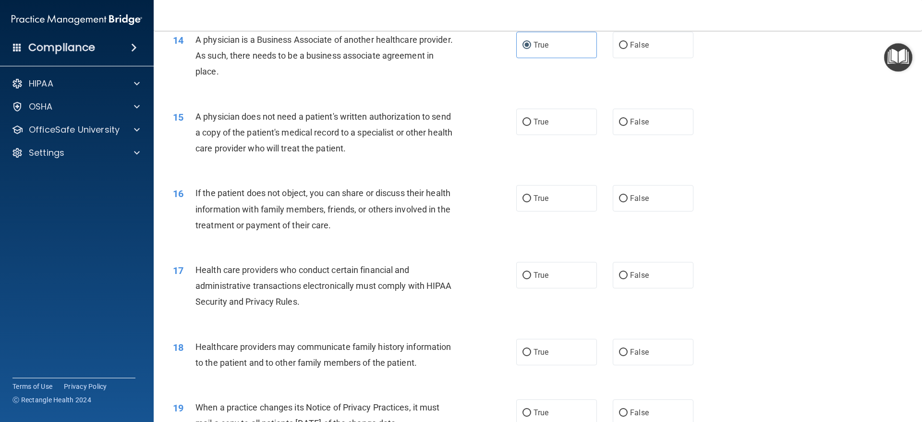
scroll to position [1009, 0]
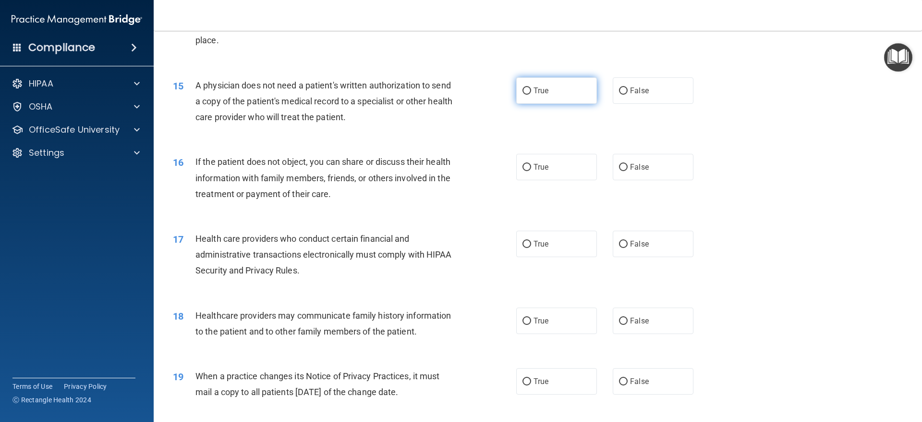
click at [586, 99] on label "True" at bounding box center [556, 90] width 81 height 26
click at [531, 95] on input "True" at bounding box center [527, 90] width 9 height 7
radio input "true"
click at [551, 168] on label "True" at bounding box center [556, 167] width 81 height 26
click at [531, 168] on input "True" at bounding box center [527, 167] width 9 height 7
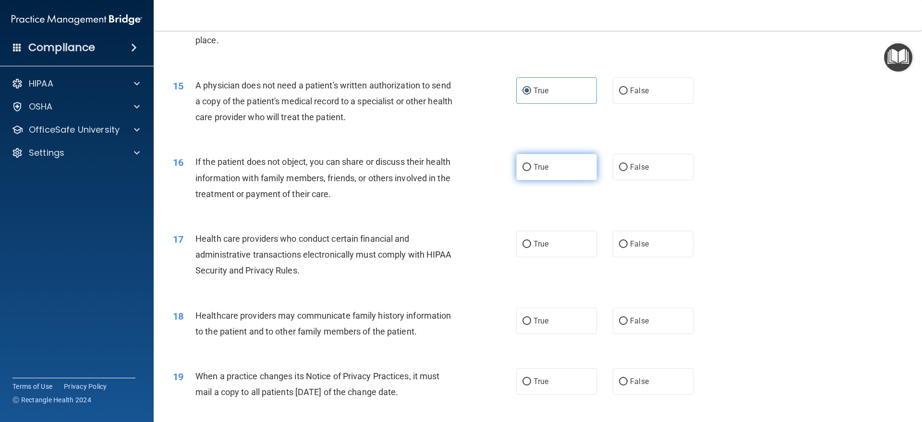
radio input "true"
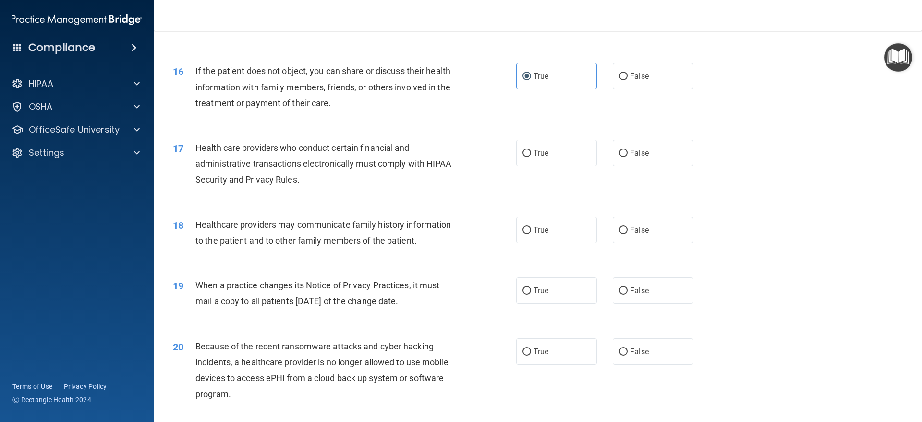
scroll to position [1105, 0]
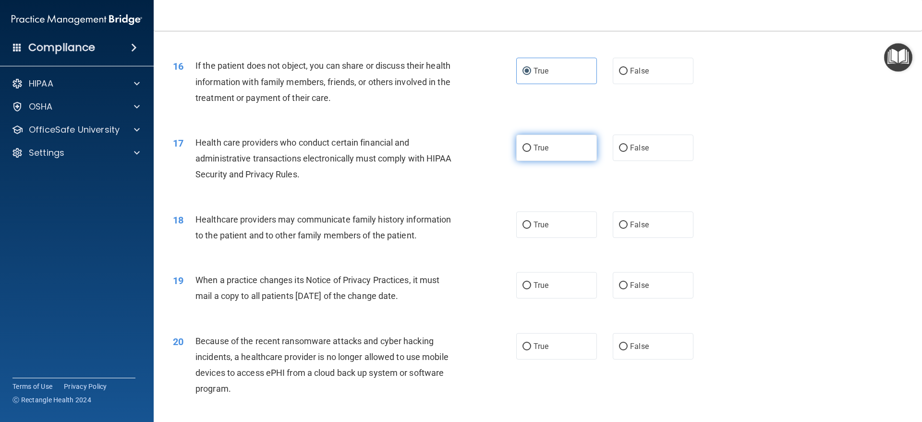
click at [569, 152] on label "True" at bounding box center [556, 148] width 81 height 26
click at [531, 152] on input "True" at bounding box center [527, 148] width 9 height 7
radio input "true"
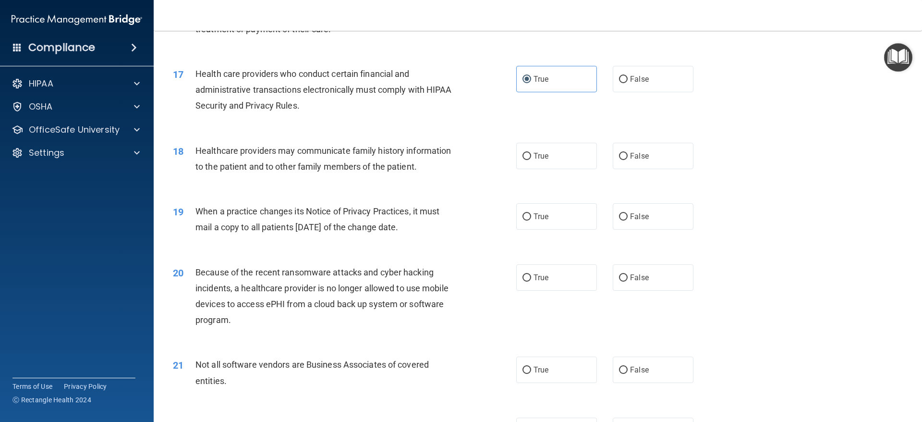
scroll to position [1201, 0]
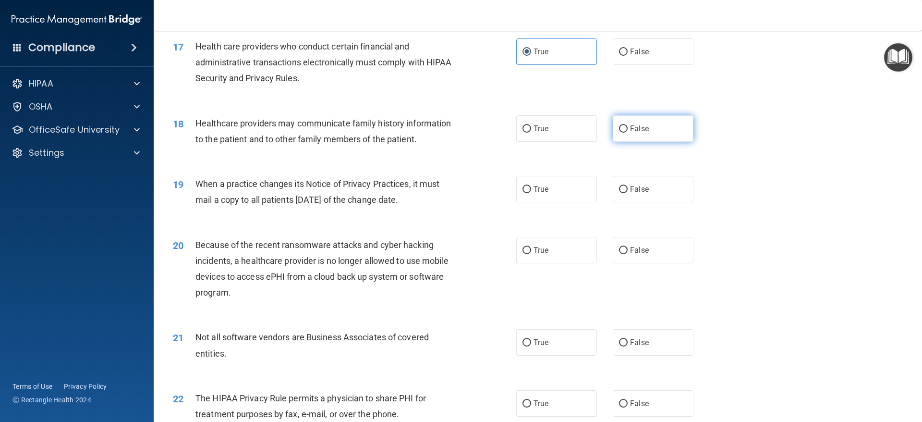
click at [635, 126] on span "False" at bounding box center [639, 128] width 19 height 9
click at [628, 126] on input "False" at bounding box center [623, 128] width 9 height 7
radio input "true"
click at [564, 184] on label "True" at bounding box center [556, 189] width 81 height 26
click at [531, 186] on input "True" at bounding box center [527, 189] width 9 height 7
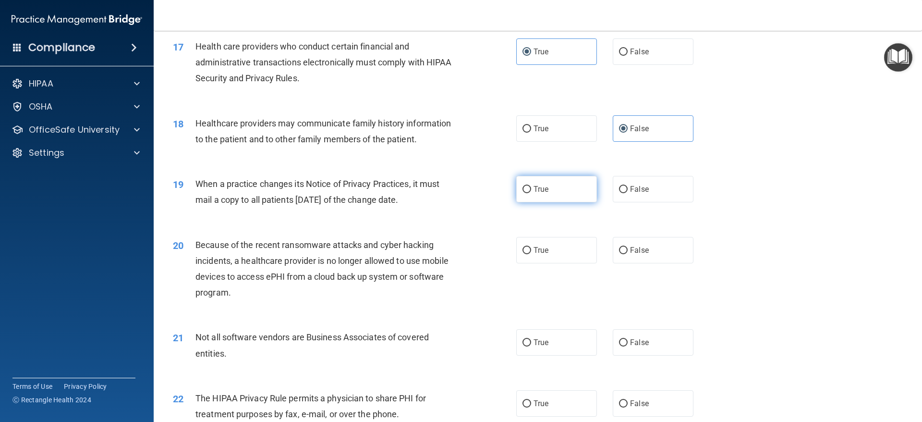
radio input "true"
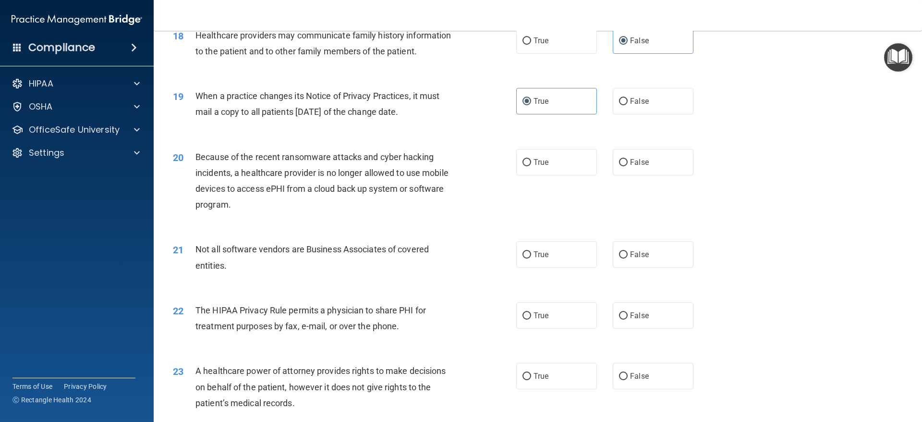
scroll to position [1297, 0]
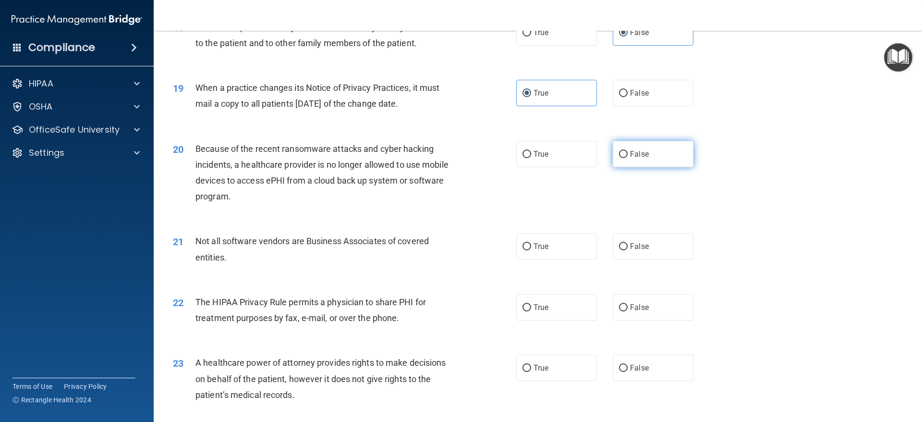
click at [632, 163] on label "False" at bounding box center [653, 154] width 81 height 26
click at [628, 158] on input "False" at bounding box center [623, 154] width 9 height 7
radio input "true"
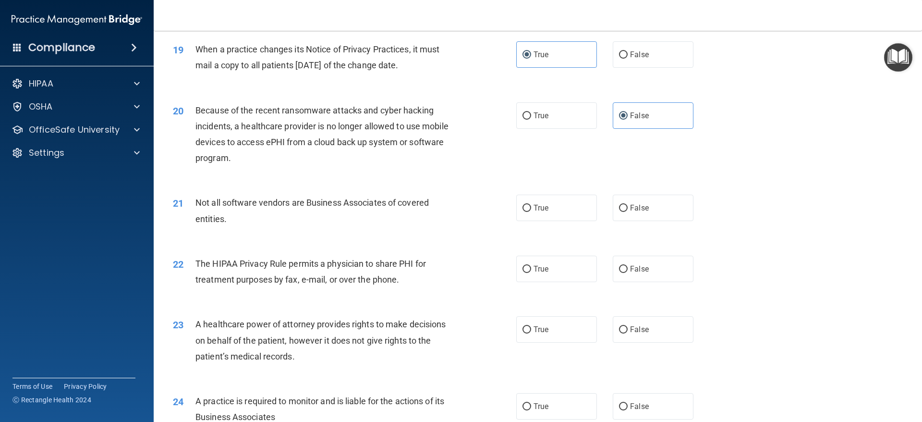
scroll to position [1441, 0]
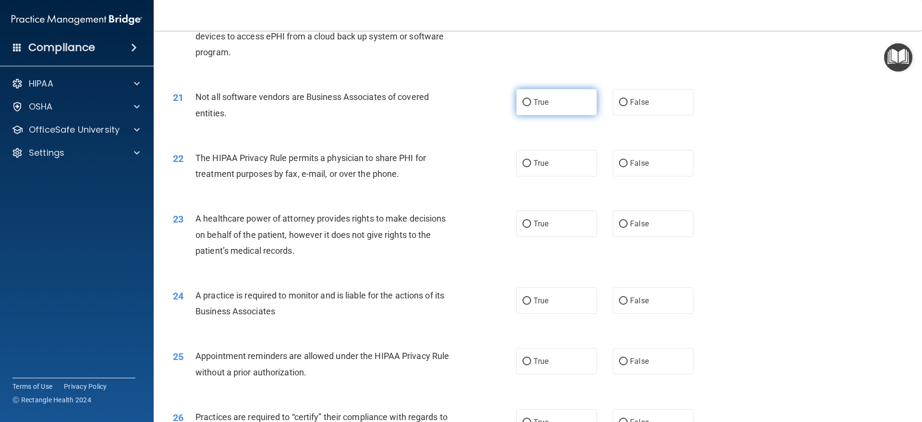
click at [547, 93] on label "True" at bounding box center [556, 102] width 81 height 26
click at [531, 99] on input "True" at bounding box center [527, 102] width 9 height 7
radio input "true"
click at [523, 160] on input "True" at bounding box center [527, 163] width 9 height 7
radio input "true"
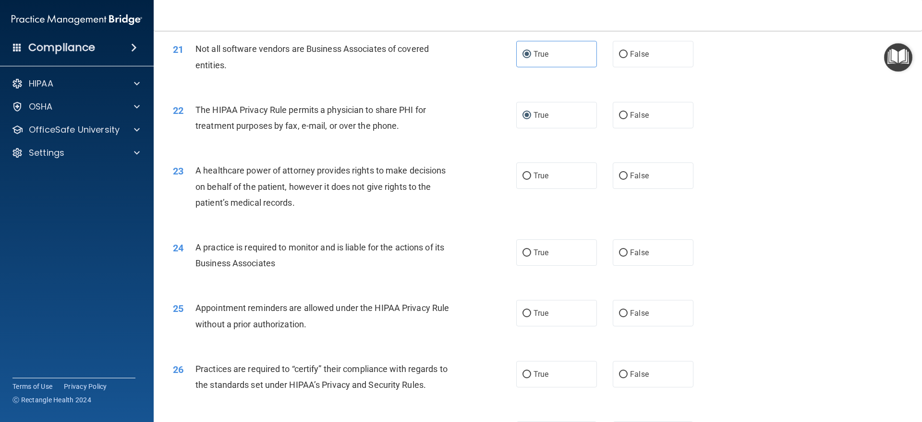
scroll to position [1537, 0]
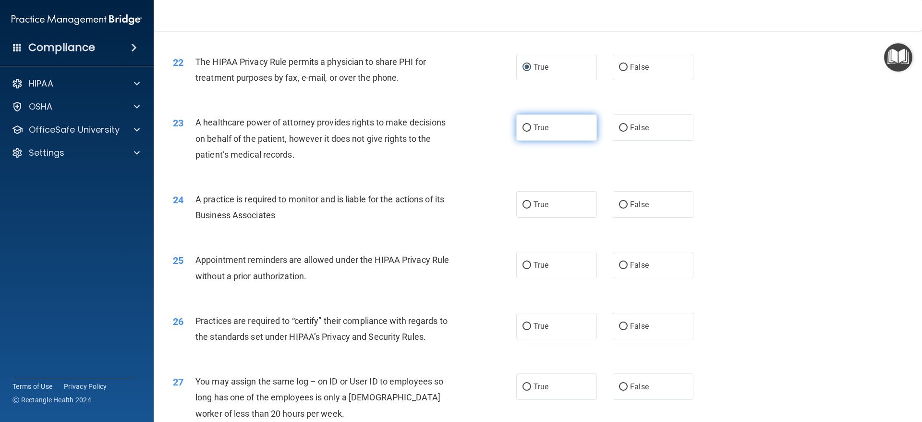
click at [539, 135] on label "True" at bounding box center [556, 127] width 81 height 26
click at [531, 132] on input "True" at bounding box center [527, 127] width 9 height 7
radio input "true"
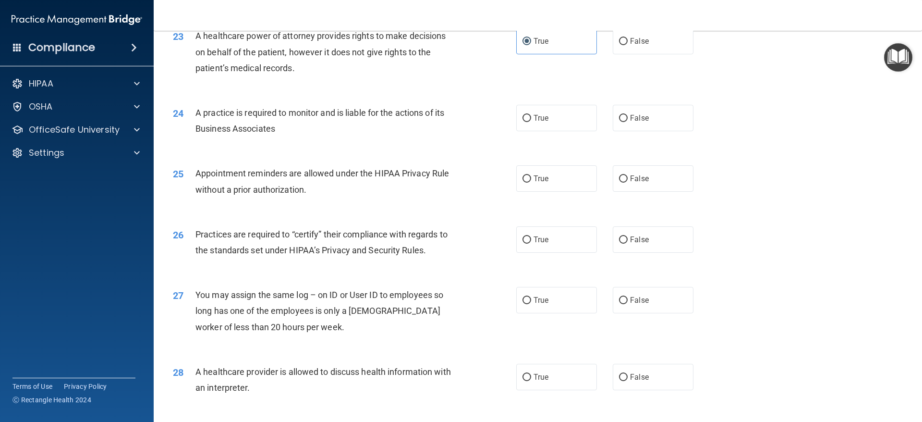
scroll to position [1633, 0]
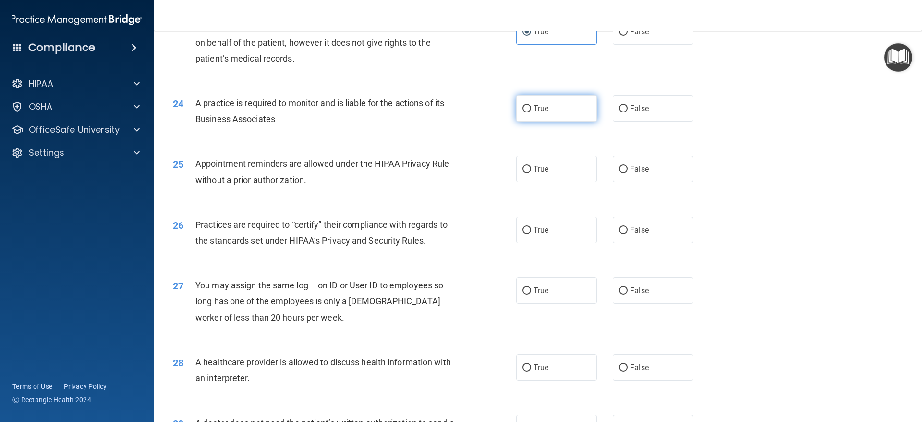
click at [547, 110] on label "True" at bounding box center [556, 108] width 81 height 26
click at [531, 110] on input "True" at bounding box center [527, 108] width 9 height 7
radio input "true"
click at [619, 168] on input "False" at bounding box center [623, 169] width 9 height 7
radio input "true"
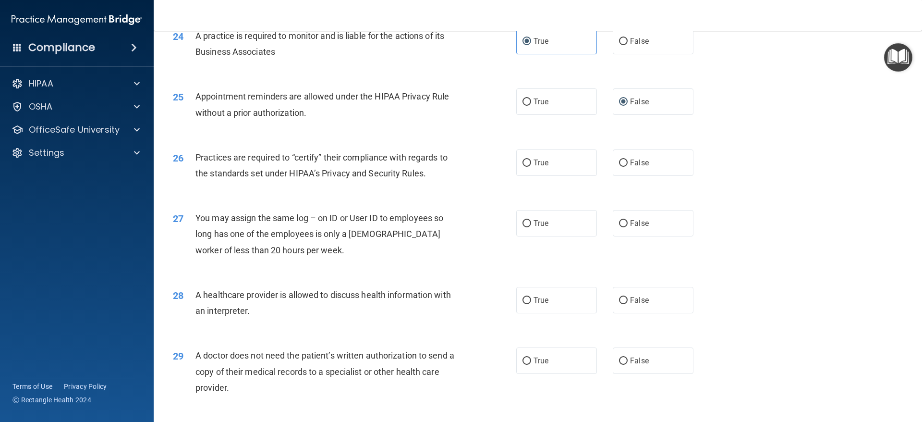
scroll to position [1729, 0]
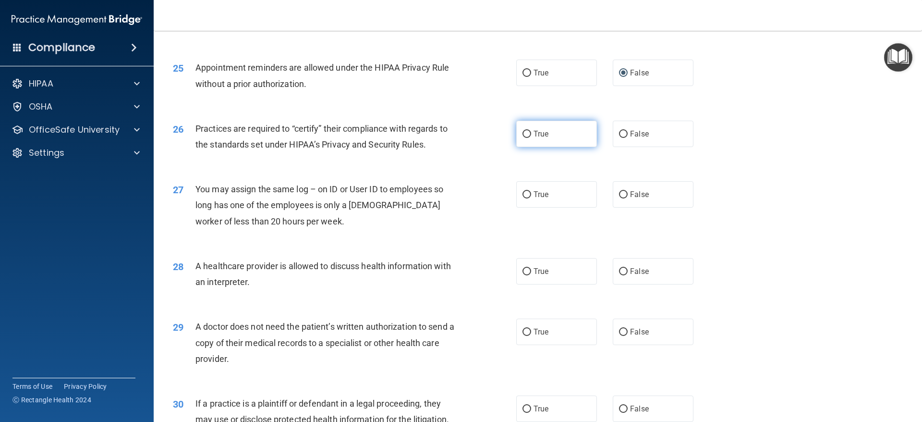
click at [553, 126] on label "True" at bounding box center [556, 134] width 81 height 26
click at [531, 131] on input "True" at bounding box center [527, 134] width 9 height 7
radio input "true"
click at [640, 197] on span "False" at bounding box center [639, 194] width 19 height 9
click at [628, 197] on input "False" at bounding box center [623, 194] width 9 height 7
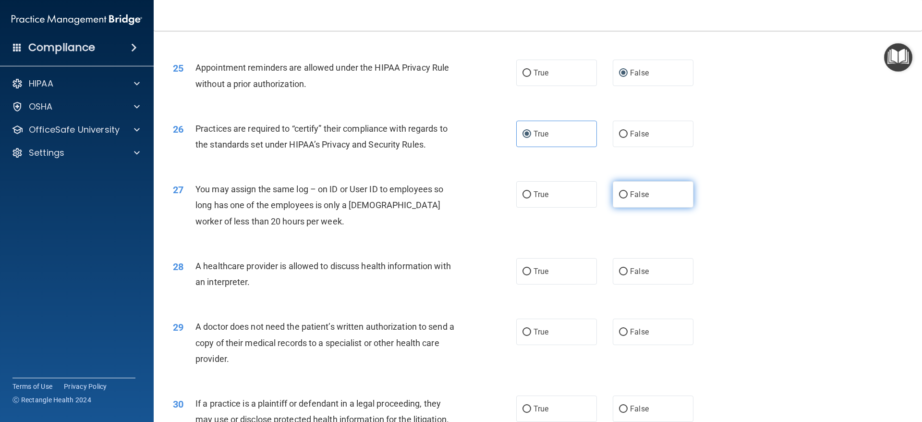
radio input "true"
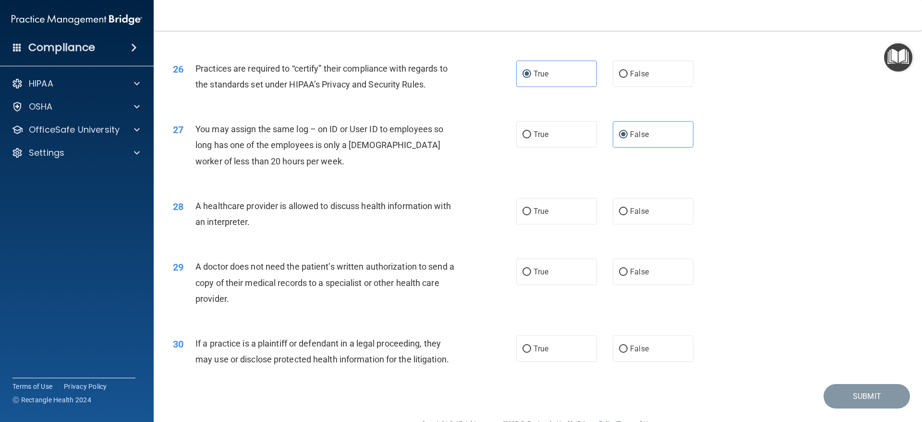
scroll to position [1814, 0]
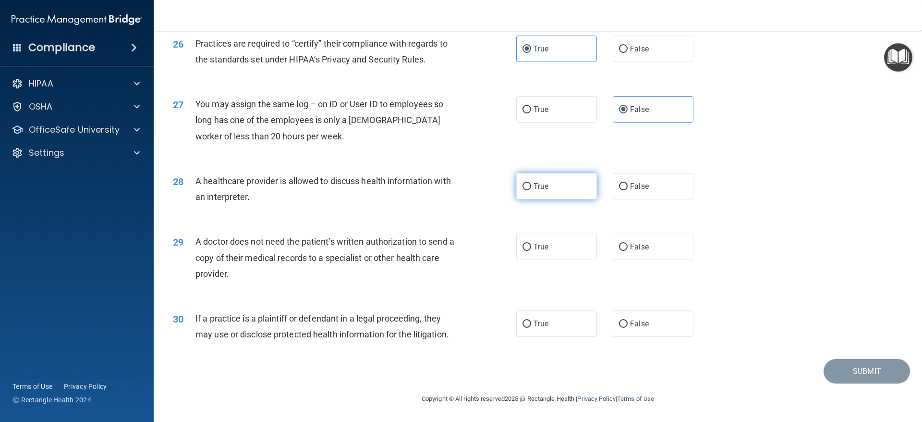
click at [561, 192] on label "True" at bounding box center [556, 186] width 81 height 26
click at [531, 190] on input "True" at bounding box center [527, 186] width 9 height 7
radio input "true"
click at [565, 253] on label "True" at bounding box center [556, 246] width 81 height 26
click at [531, 251] on input "True" at bounding box center [527, 247] width 9 height 7
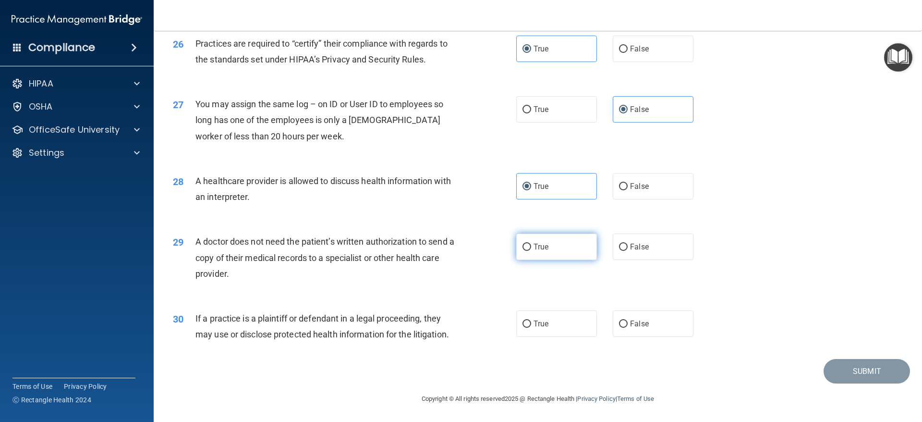
radio input "true"
click at [547, 317] on label "True" at bounding box center [556, 323] width 81 height 26
click at [531, 320] on input "True" at bounding box center [527, 323] width 9 height 7
radio input "true"
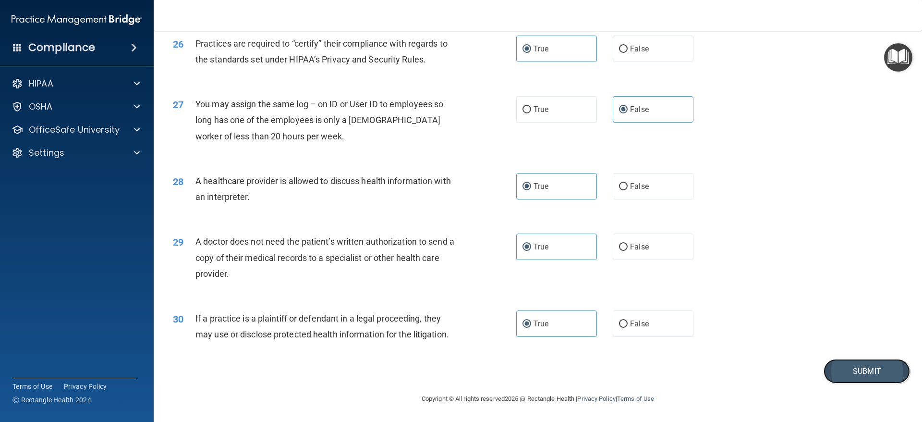
click at [867, 375] on button "Submit" at bounding box center [867, 371] width 86 height 24
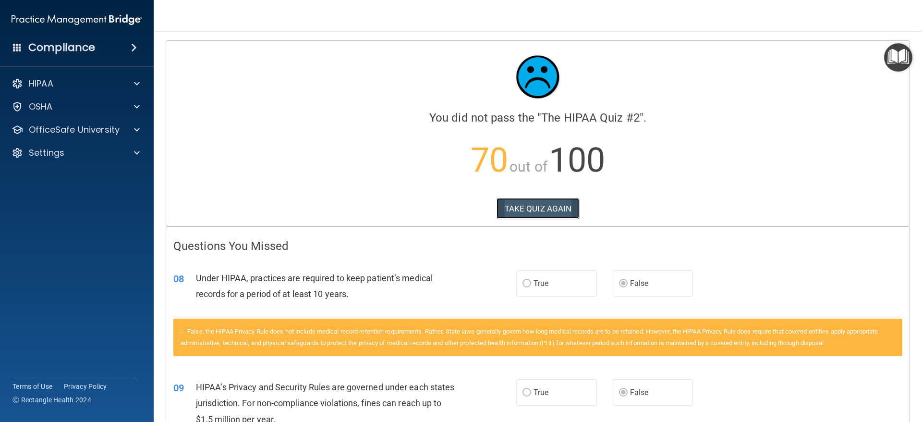
click at [557, 204] on button "TAKE QUIZ AGAIN" at bounding box center [538, 208] width 83 height 21
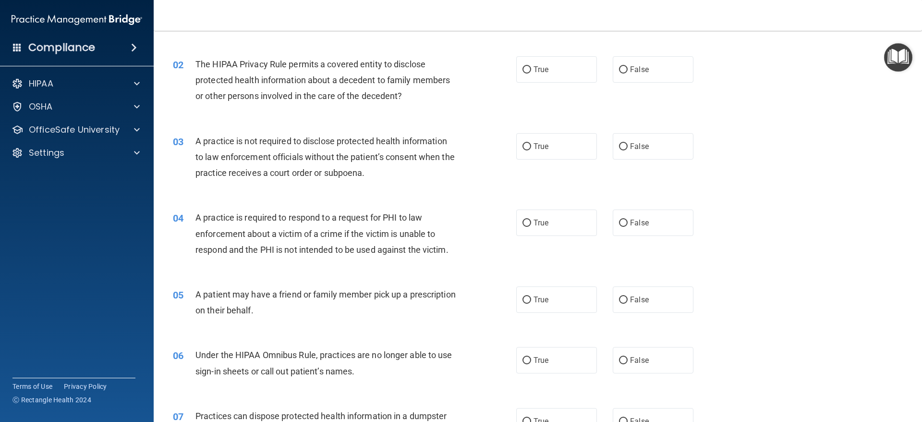
scroll to position [144, 0]
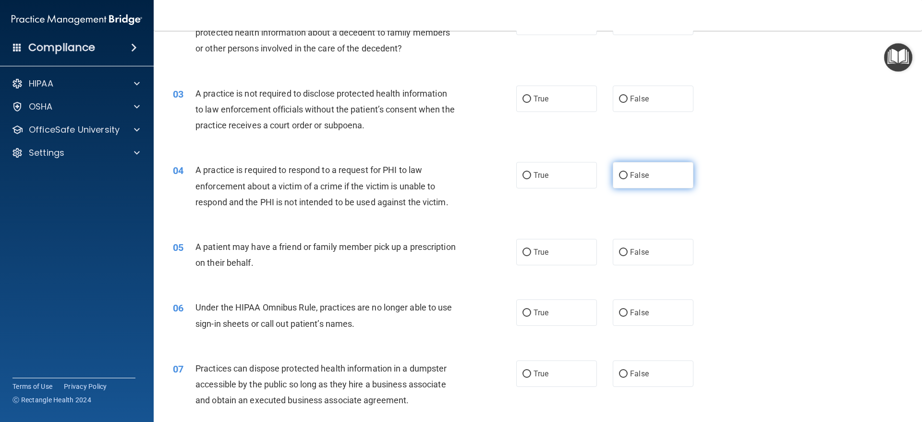
click at [646, 183] on label "False" at bounding box center [653, 175] width 81 height 26
click at [628, 179] on input "False" at bounding box center [623, 175] width 9 height 7
radio input "true"
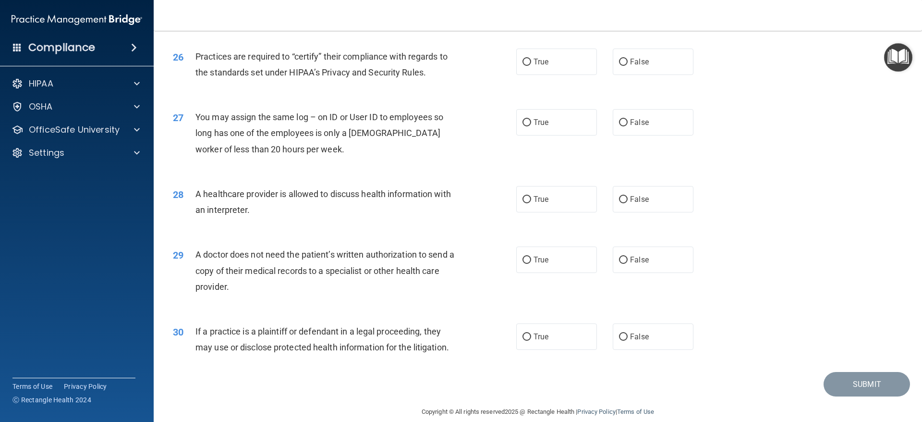
scroll to position [1814, 0]
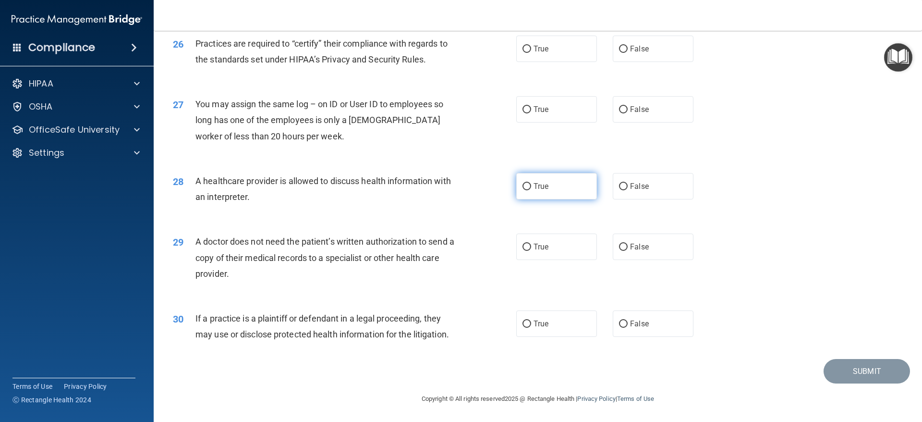
click at [571, 186] on label "True" at bounding box center [556, 186] width 81 height 26
click at [531, 186] on input "True" at bounding box center [527, 186] width 9 height 7
radio input "true"
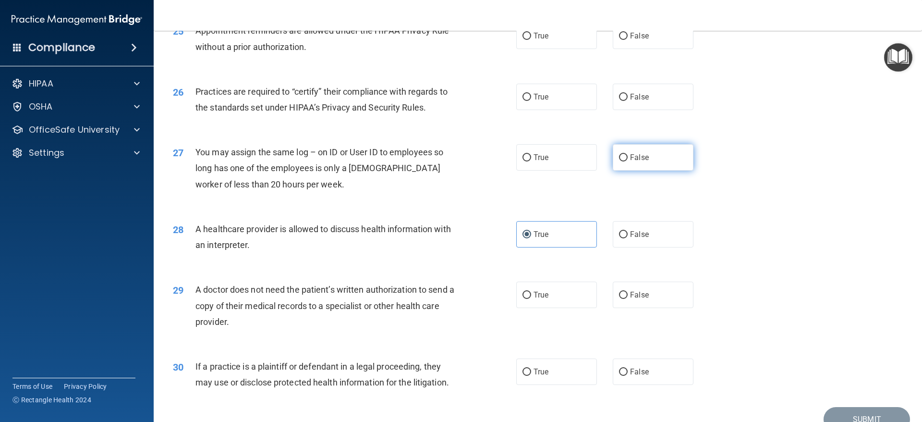
click at [627, 166] on label "False" at bounding box center [653, 157] width 81 height 26
click at [627, 161] on input "False" at bounding box center [623, 157] width 9 height 7
radio input "true"
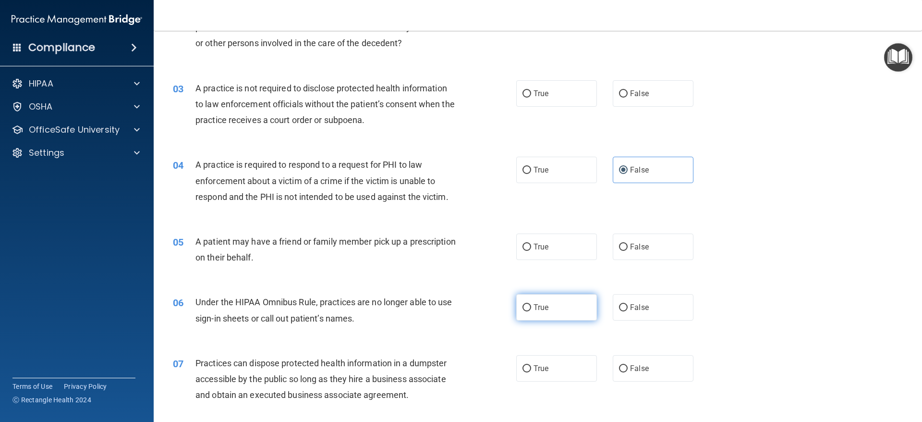
scroll to position [0, 0]
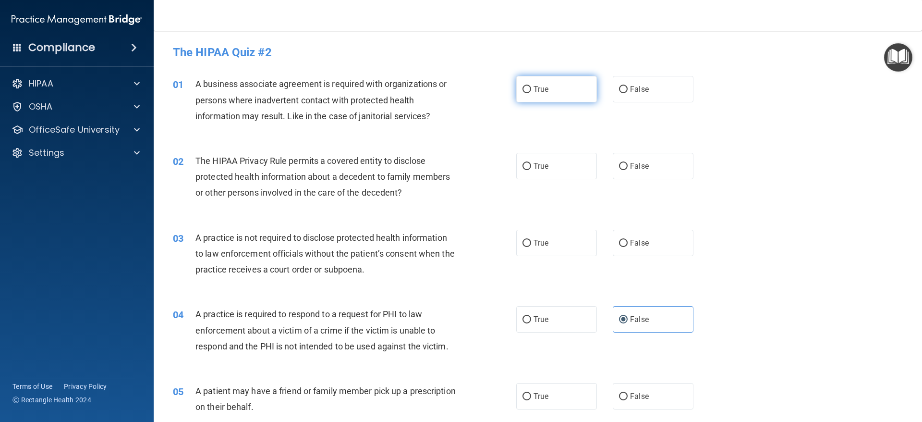
click at [540, 100] on label "True" at bounding box center [556, 89] width 81 height 26
click at [531, 93] on input "True" at bounding box center [527, 89] width 9 height 7
radio input "true"
click at [551, 167] on label "True" at bounding box center [556, 166] width 81 height 26
click at [531, 167] on input "True" at bounding box center [527, 166] width 9 height 7
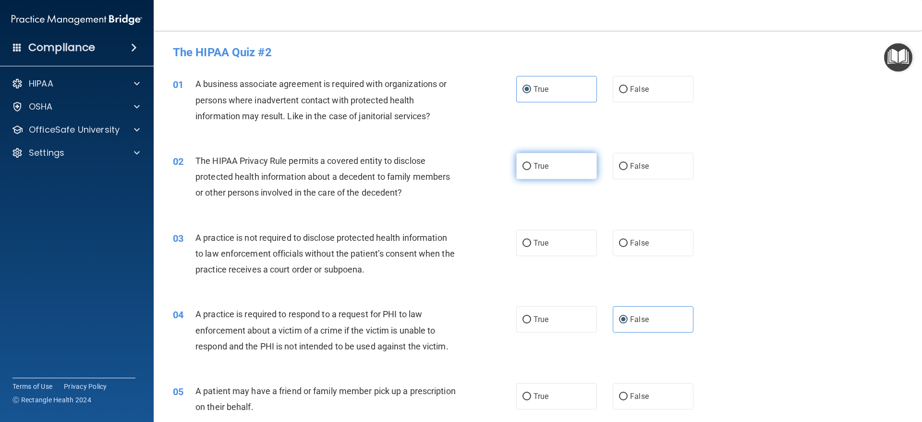
radio input "true"
click at [525, 240] on input "True" at bounding box center [527, 243] width 9 height 7
radio input "true"
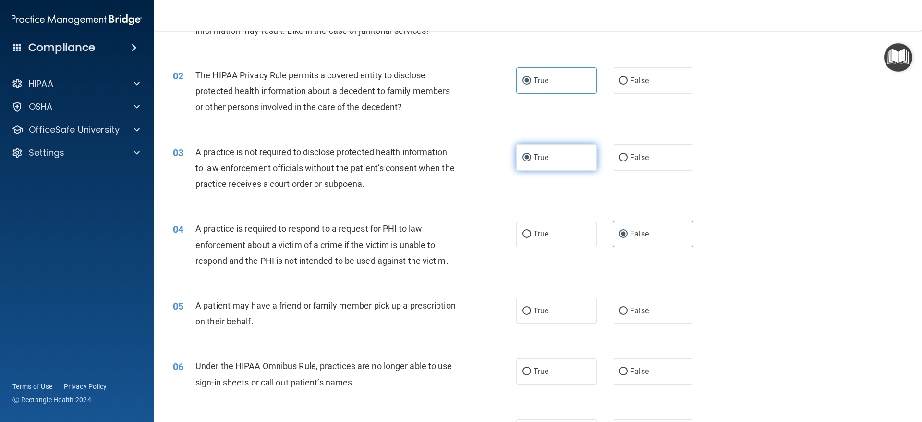
scroll to position [96, 0]
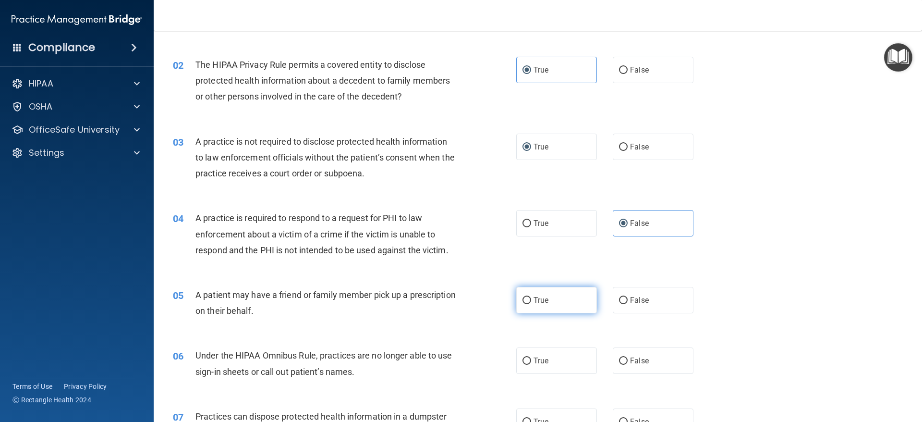
click at [542, 294] on label "True" at bounding box center [556, 300] width 81 height 26
click at [531, 297] on input "True" at bounding box center [527, 300] width 9 height 7
radio input "true"
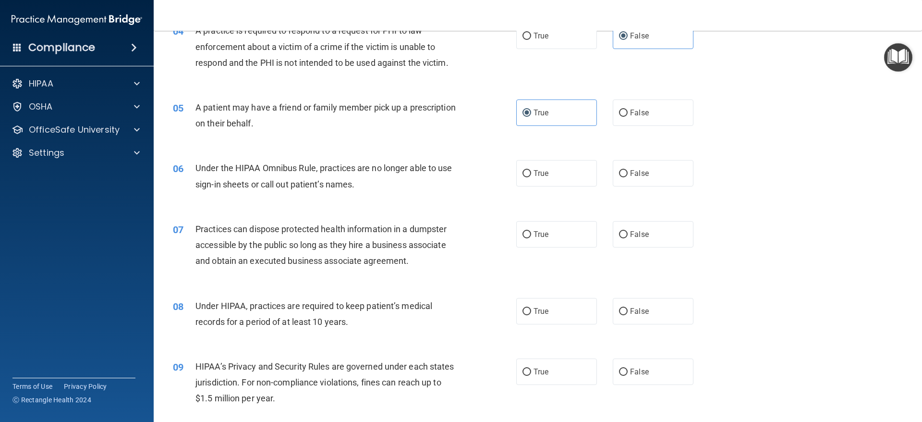
scroll to position [288, 0]
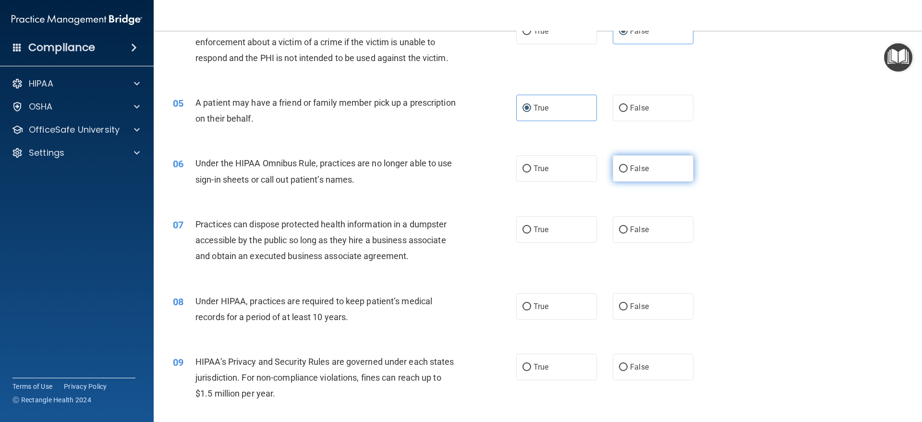
click at [651, 158] on label "False" at bounding box center [653, 168] width 81 height 26
click at [628, 165] on input "False" at bounding box center [623, 168] width 9 height 7
radio input "true"
click at [620, 230] on input "False" at bounding box center [623, 229] width 9 height 7
radio input "true"
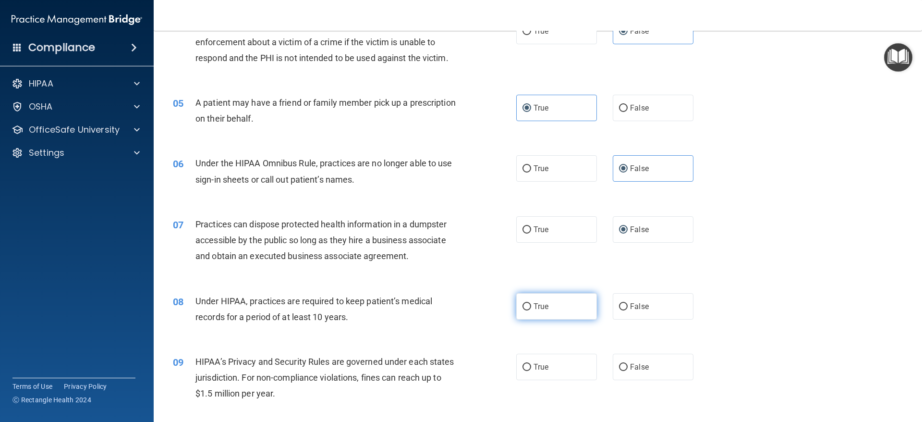
click at [549, 315] on label "True" at bounding box center [556, 306] width 81 height 26
click at [531, 310] on input "True" at bounding box center [527, 306] width 9 height 7
radio input "true"
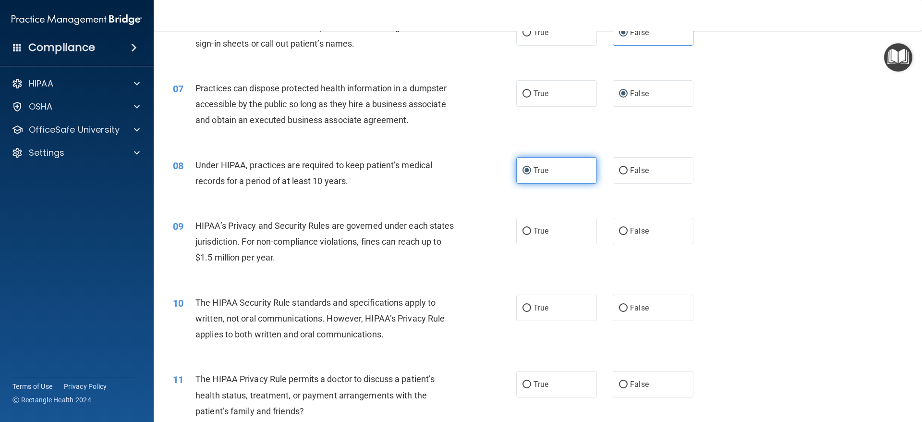
scroll to position [432, 0]
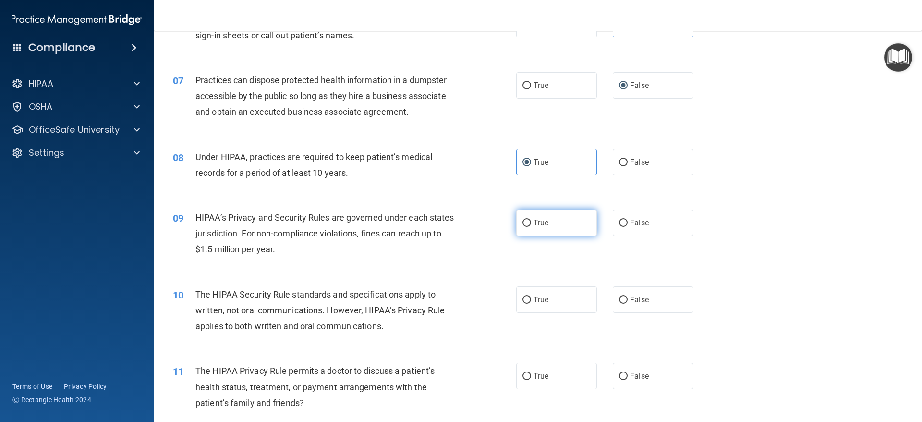
click at [545, 215] on label "True" at bounding box center [556, 222] width 81 height 26
click at [531, 220] on input "True" at bounding box center [527, 223] width 9 height 7
radio input "true"
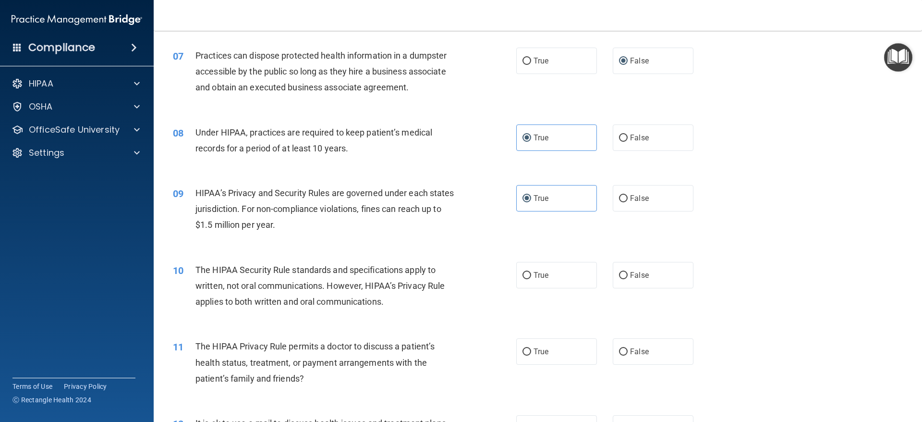
scroll to position [480, 0]
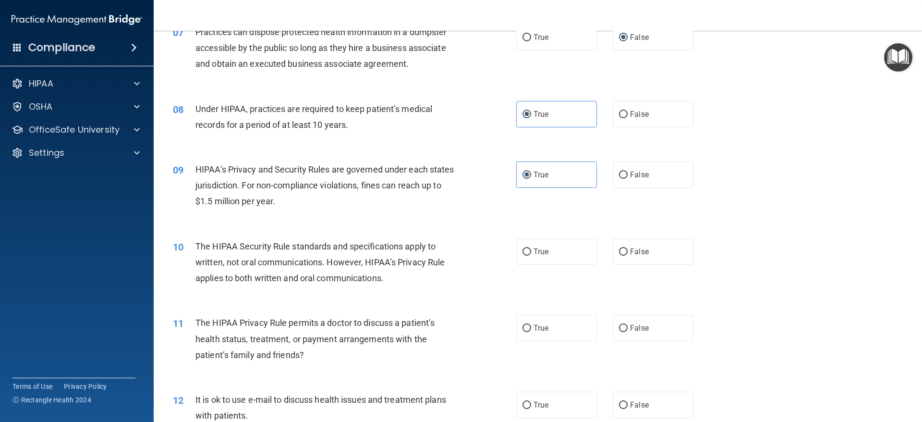
click at [572, 263] on label "True" at bounding box center [556, 251] width 81 height 26
click at [531, 256] on input "True" at bounding box center [527, 251] width 9 height 7
radio input "true"
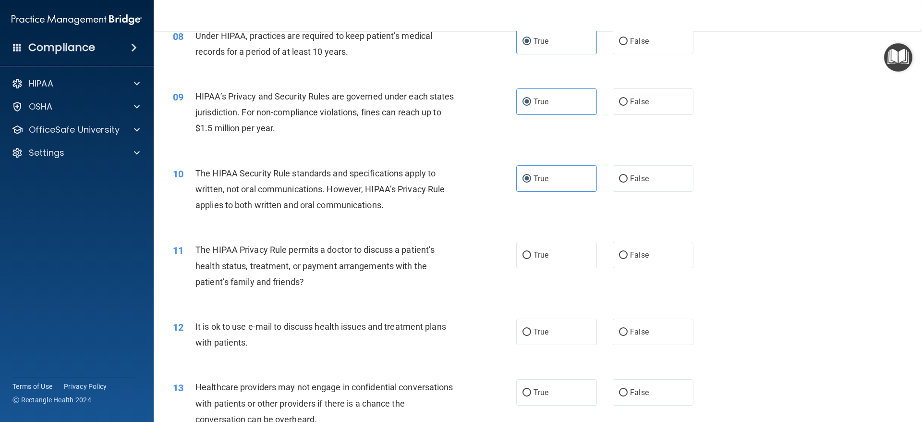
scroll to position [576, 0]
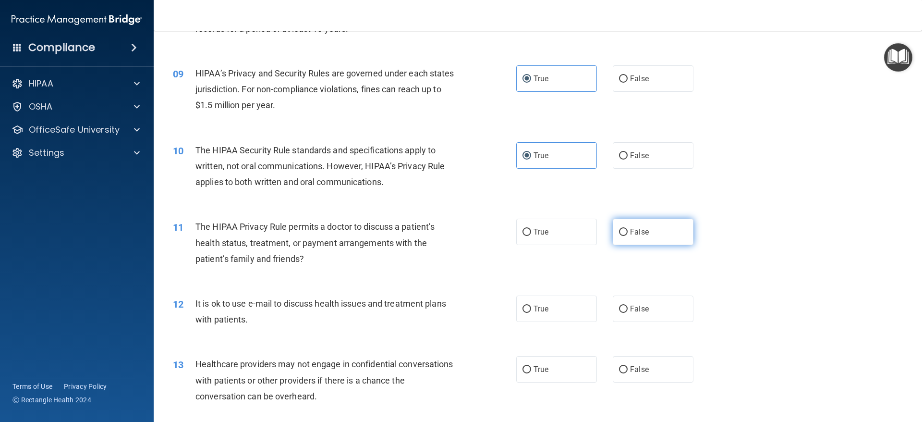
click at [683, 243] on label "False" at bounding box center [653, 232] width 81 height 26
click at [628, 236] on input "False" at bounding box center [623, 232] width 9 height 7
radio input "true"
click at [553, 311] on label "True" at bounding box center [556, 308] width 81 height 26
click at [531, 311] on input "True" at bounding box center [527, 309] width 9 height 7
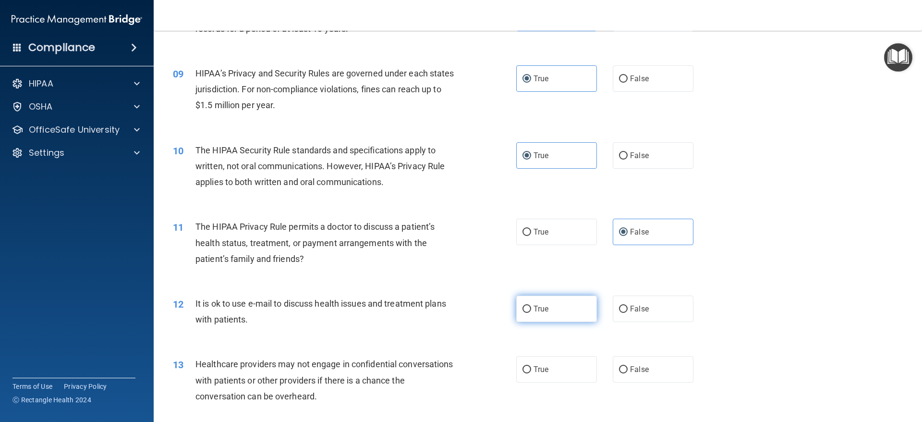
radio input "true"
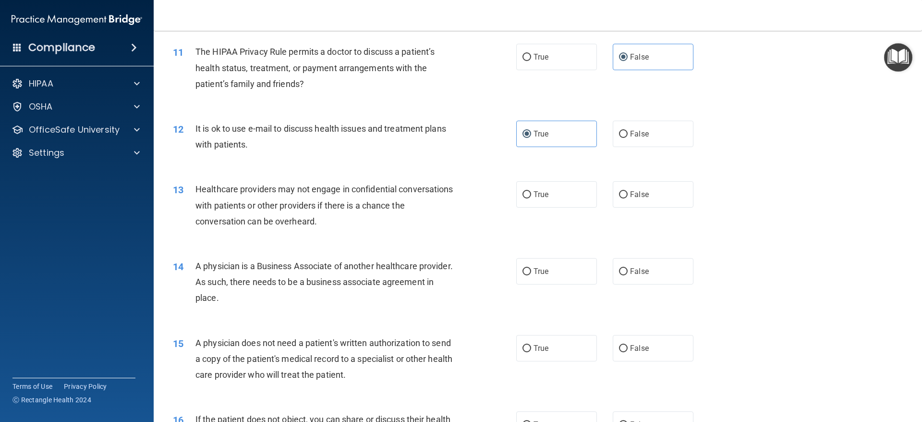
scroll to position [769, 0]
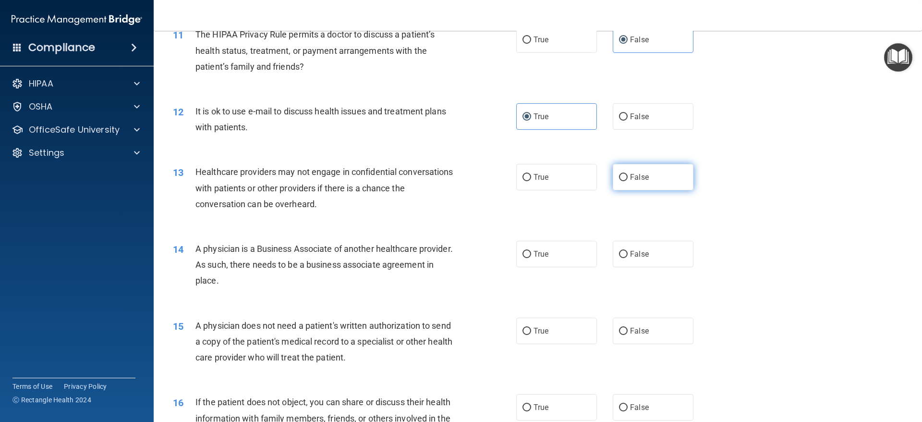
click at [632, 185] on label "False" at bounding box center [653, 177] width 81 height 26
click at [628, 181] on input "False" at bounding box center [623, 177] width 9 height 7
radio input "true"
click at [637, 256] on span "False" at bounding box center [639, 253] width 19 height 9
click at [628, 256] on input "False" at bounding box center [623, 254] width 9 height 7
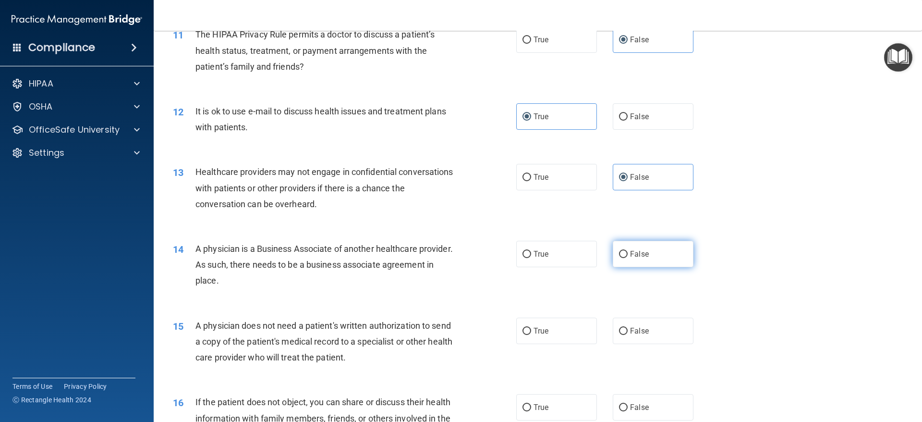
radio input "true"
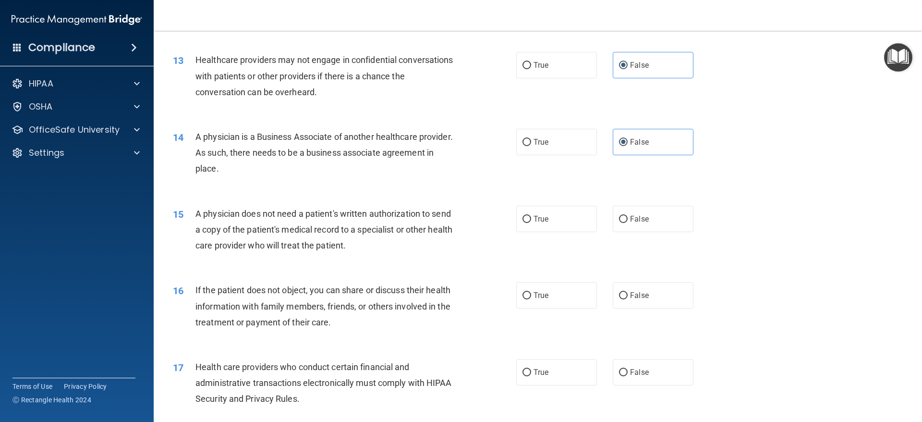
scroll to position [913, 0]
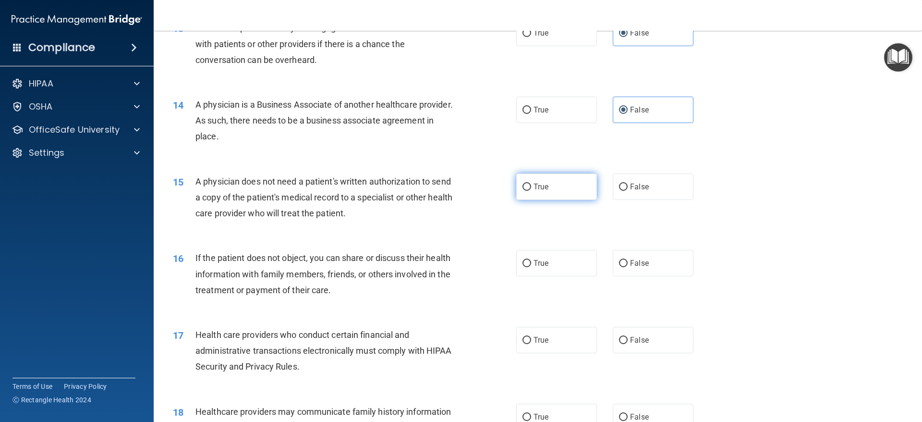
click at [570, 183] on label "True" at bounding box center [556, 186] width 81 height 26
click at [531, 183] on input "True" at bounding box center [527, 186] width 9 height 7
radio input "true"
click at [589, 262] on label "True" at bounding box center [556, 263] width 81 height 26
click at [531, 262] on input "True" at bounding box center [527, 263] width 9 height 7
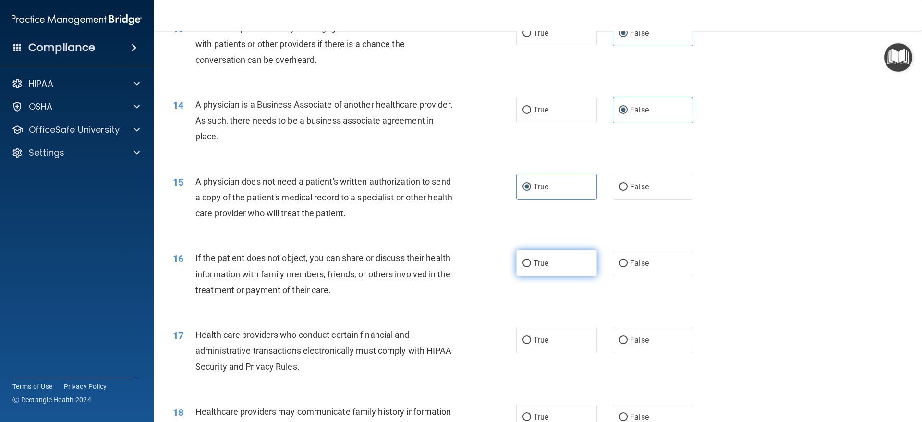
radio input "true"
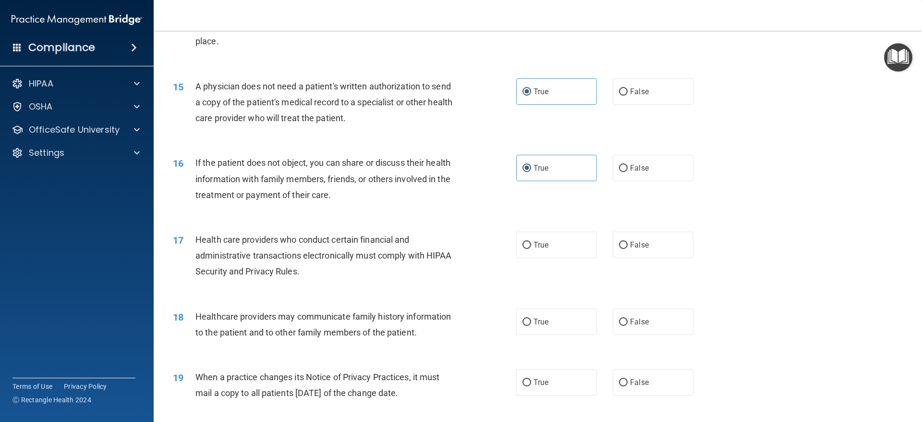
scroll to position [1057, 0]
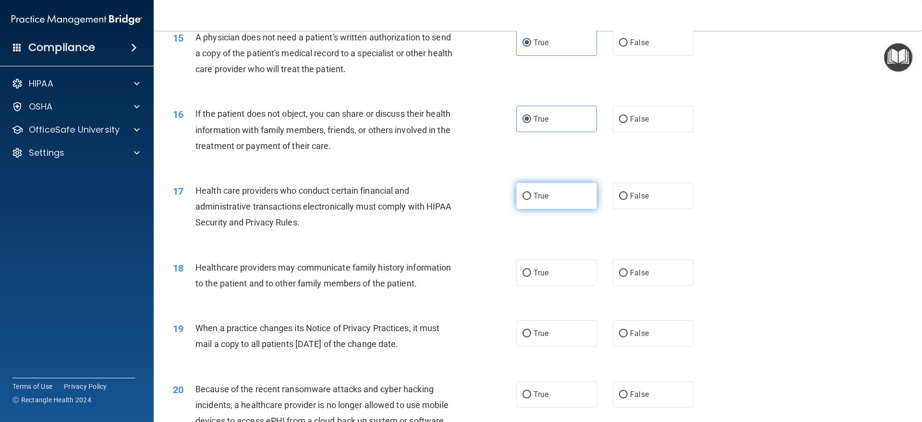
click at [571, 204] on label "True" at bounding box center [556, 196] width 81 height 26
click at [531, 200] on input "True" at bounding box center [527, 196] width 9 height 7
radio input "true"
click at [613, 271] on label "False" at bounding box center [653, 272] width 81 height 26
click at [619, 271] on input "False" at bounding box center [623, 272] width 9 height 7
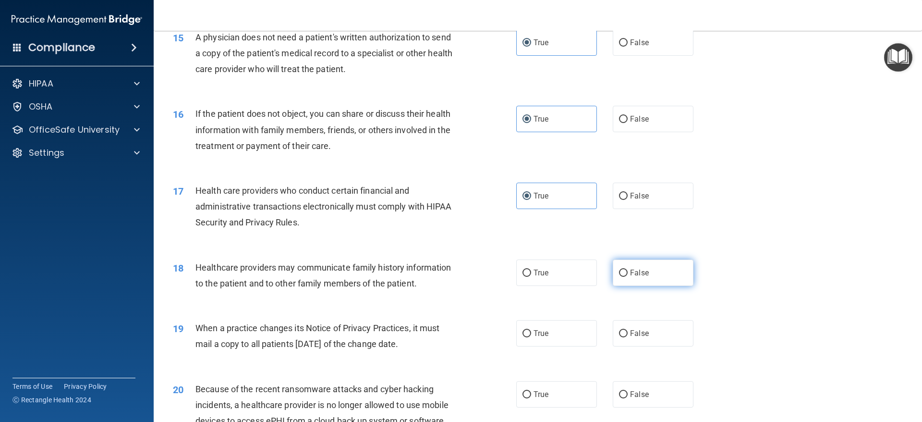
radio input "true"
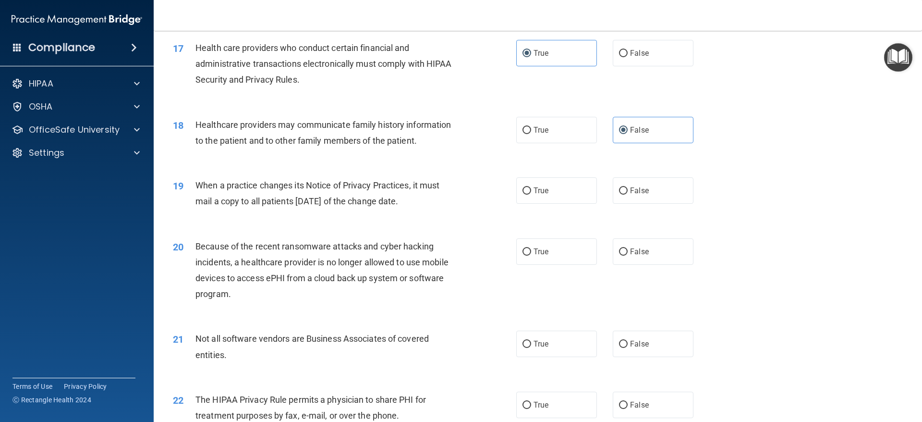
scroll to position [1201, 0]
click at [619, 254] on input "False" at bounding box center [623, 250] width 9 height 7
radio input "true"
click at [630, 193] on span "False" at bounding box center [639, 188] width 19 height 9
click at [628, 193] on input "False" at bounding box center [623, 189] width 9 height 7
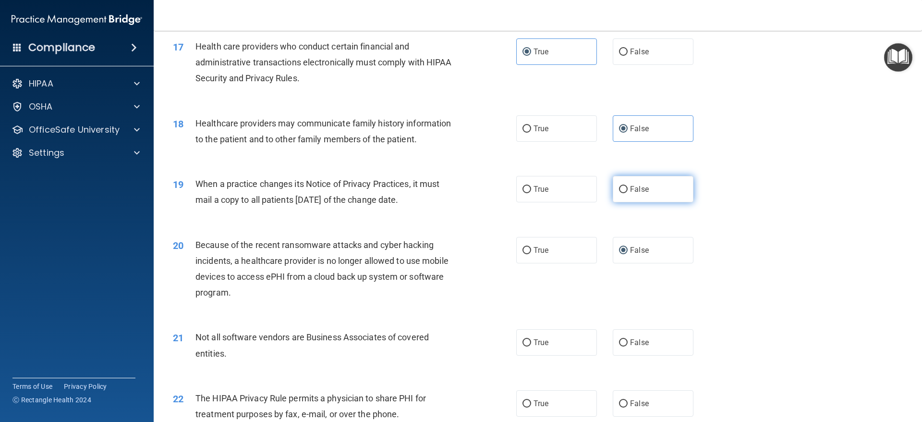
radio input "true"
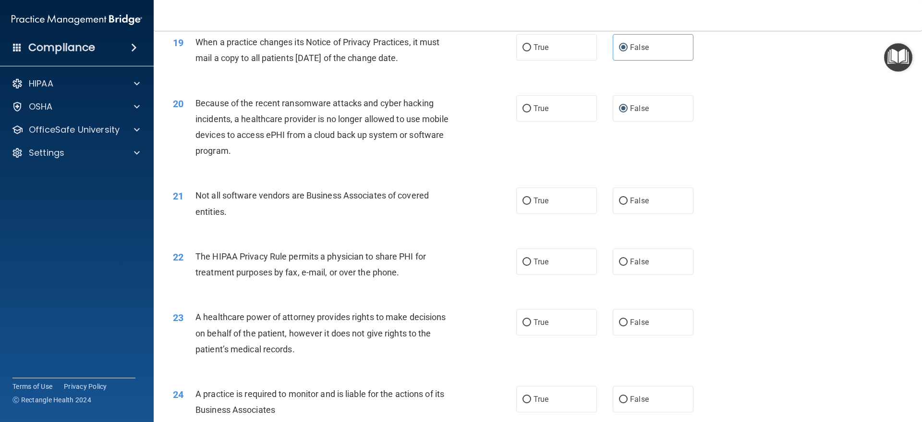
scroll to position [1345, 0]
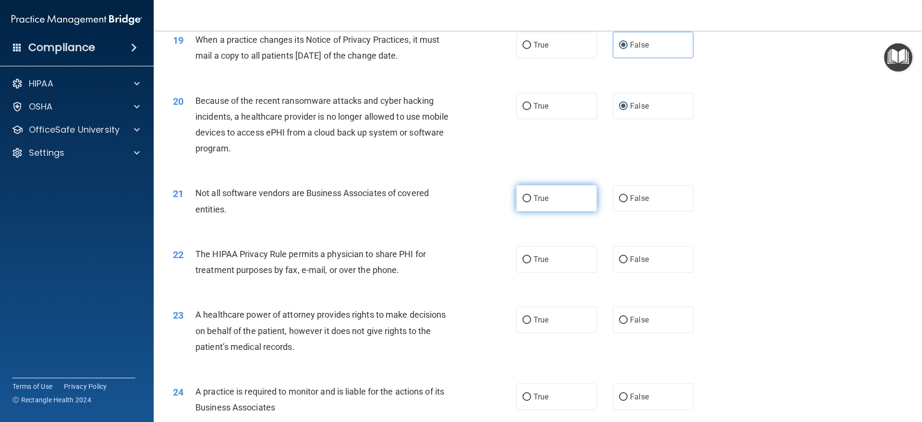
click at [569, 191] on label "True" at bounding box center [556, 198] width 81 height 26
click at [531, 195] on input "True" at bounding box center [527, 198] width 9 height 7
radio input "true"
click at [563, 260] on label "True" at bounding box center [556, 259] width 81 height 26
click at [531, 260] on input "True" at bounding box center [527, 259] width 9 height 7
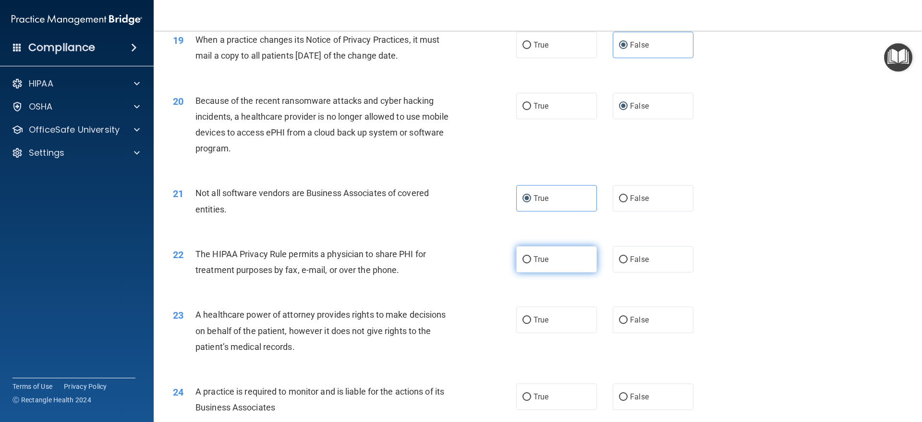
radio input "true"
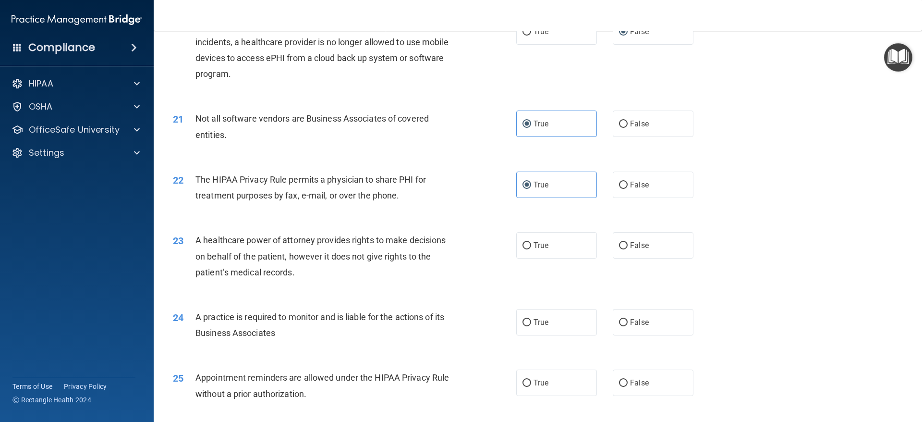
scroll to position [1441, 0]
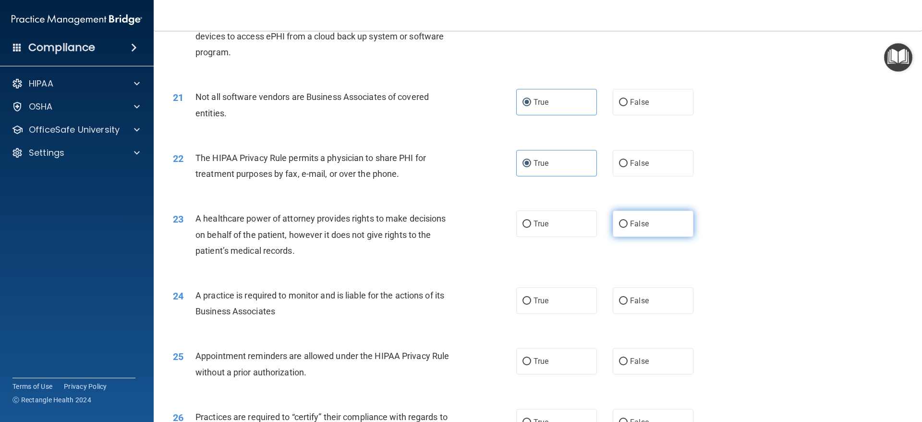
click at [636, 220] on span "False" at bounding box center [639, 223] width 19 height 9
click at [628, 220] on input "False" at bounding box center [623, 223] width 9 height 7
radio input "true"
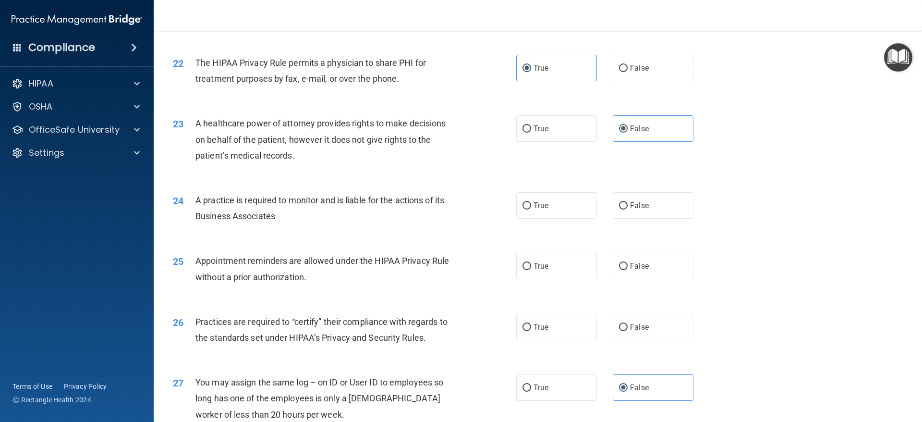
scroll to position [1537, 0]
click at [637, 193] on label "False" at bounding box center [653, 204] width 81 height 26
click at [628, 201] on input "False" at bounding box center [623, 204] width 9 height 7
radio input "true"
click at [553, 255] on label "True" at bounding box center [556, 265] width 81 height 26
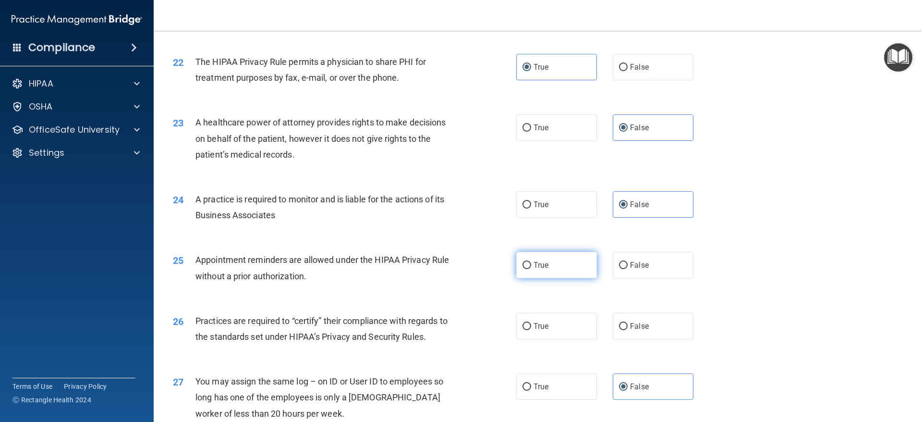
click at [531, 262] on input "True" at bounding box center [527, 265] width 9 height 7
radio input "true"
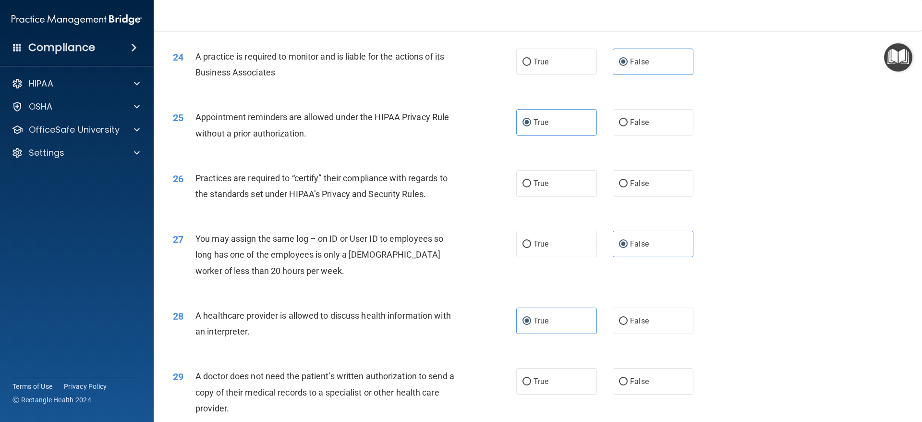
scroll to position [1681, 0]
click at [567, 182] on label "True" at bounding box center [556, 182] width 81 height 26
click at [531, 182] on input "True" at bounding box center [527, 182] width 9 height 7
radio input "true"
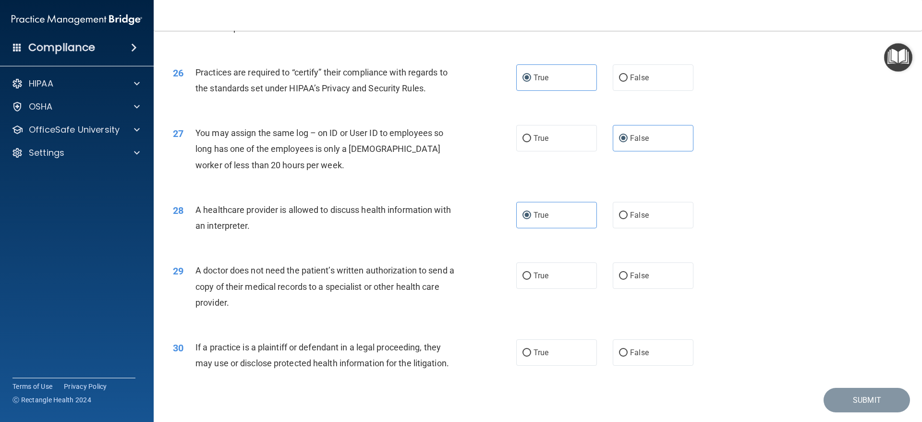
scroll to position [1814, 0]
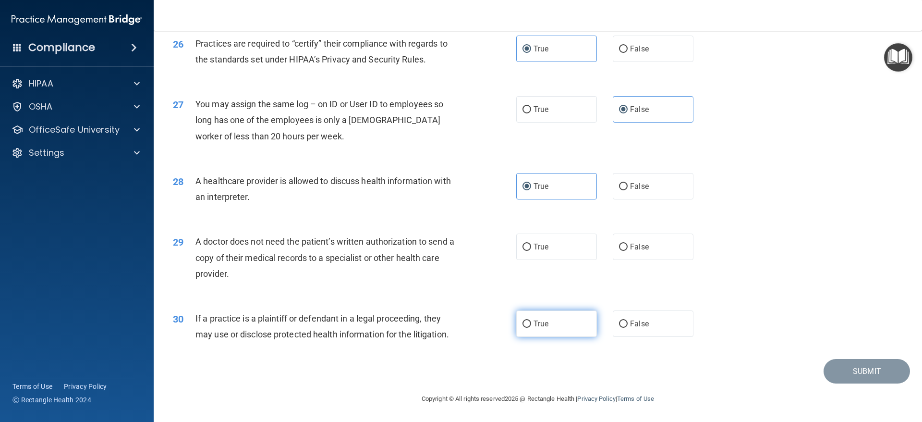
click at [557, 317] on label "True" at bounding box center [556, 323] width 81 height 26
click at [531, 320] on input "True" at bounding box center [527, 323] width 9 height 7
radio input "true"
click at [561, 252] on label "True" at bounding box center [556, 246] width 81 height 26
click at [531, 251] on input "True" at bounding box center [527, 247] width 9 height 7
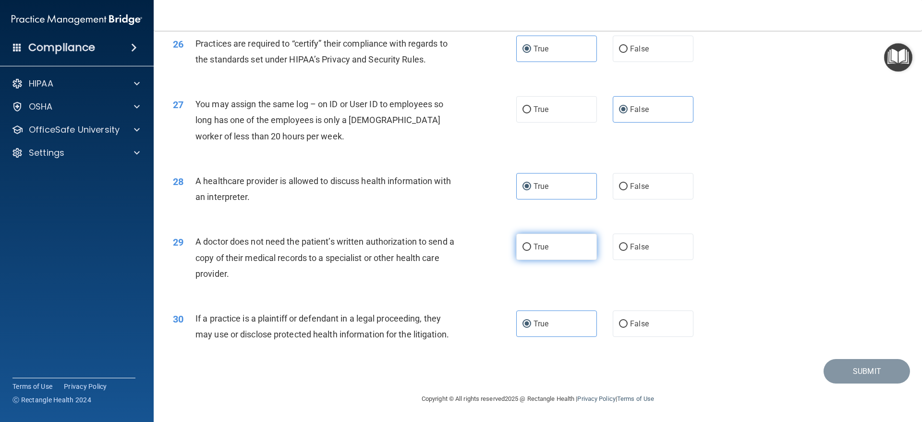
radio input "true"
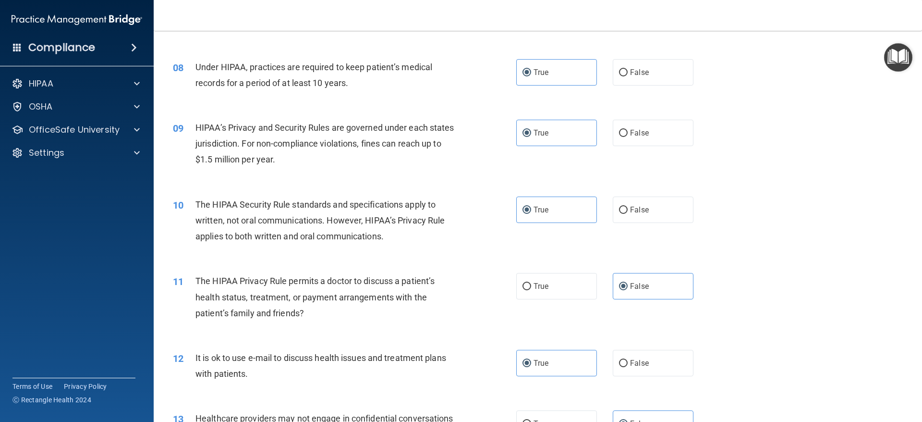
scroll to position [528, 0]
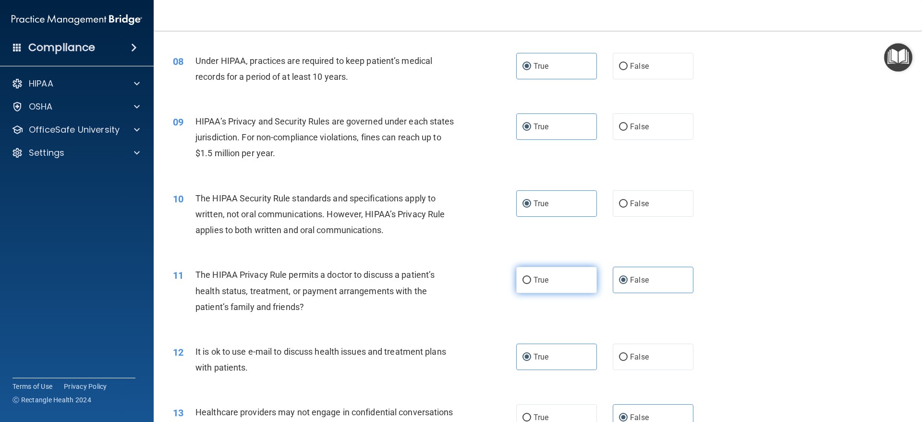
click at [576, 279] on label "True" at bounding box center [556, 280] width 81 height 26
click at [531, 279] on input "True" at bounding box center [527, 280] width 9 height 7
radio input "true"
radio input "false"
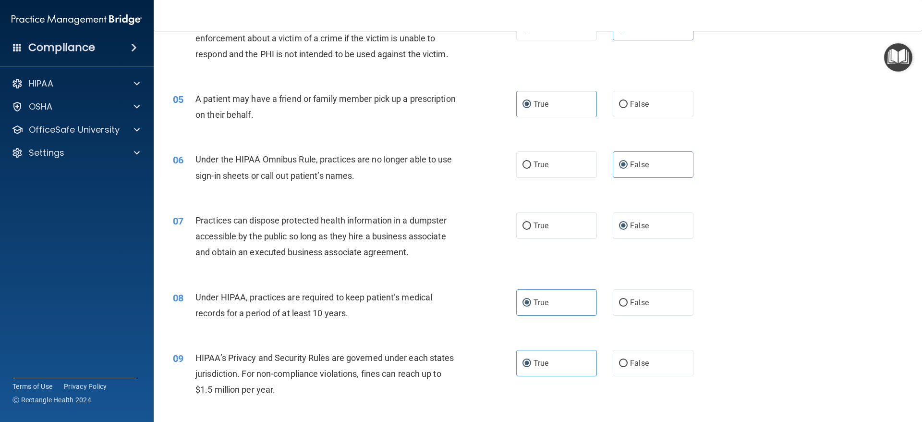
scroll to position [288, 0]
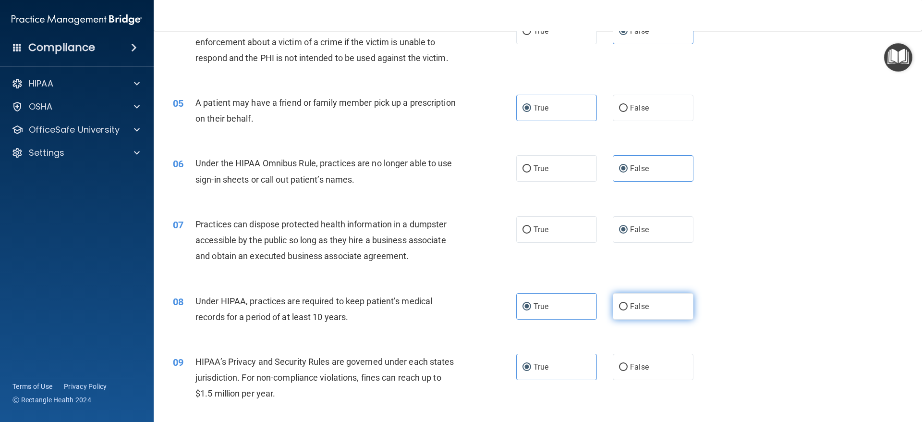
click at [619, 307] on input "False" at bounding box center [623, 306] width 9 height 7
radio input "true"
click at [577, 305] on label "True" at bounding box center [556, 306] width 81 height 26
click at [531, 305] on input "True" at bounding box center [527, 306] width 9 height 7
radio input "true"
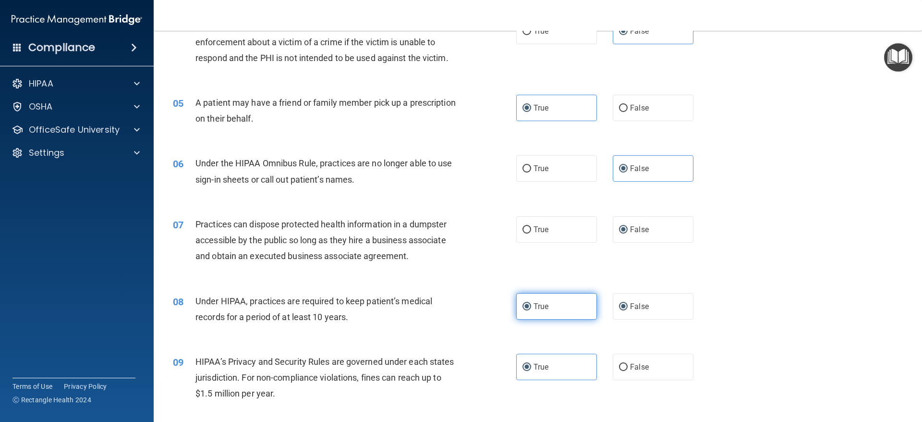
radio input "false"
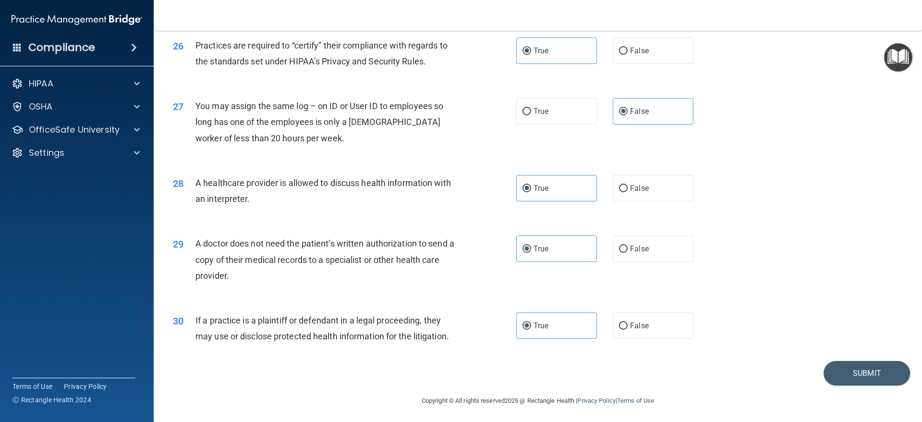
scroll to position [1814, 0]
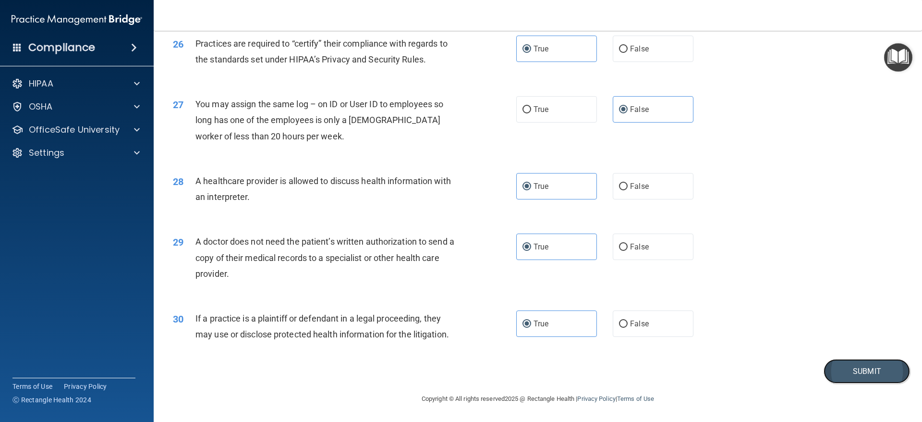
click at [833, 372] on button "Submit" at bounding box center [867, 371] width 86 height 24
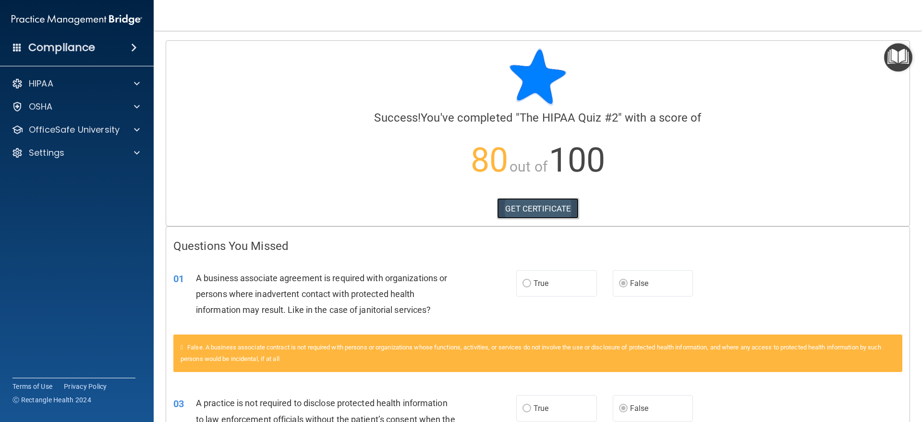
click at [502, 207] on link "GET CERTIFICATE" at bounding box center [538, 208] width 82 height 21
click at [145, 129] on div at bounding box center [135, 130] width 24 height 12
click at [94, 156] on div "HIPAA Training" at bounding box center [71, 153] width 131 height 10
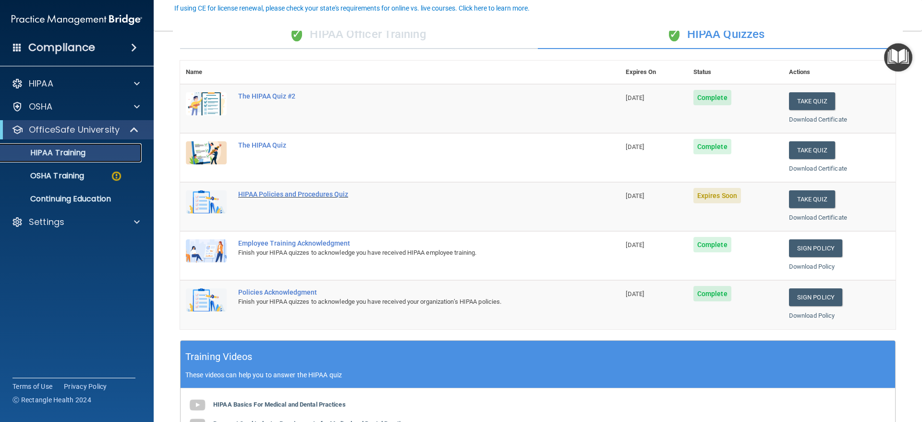
scroll to position [96, 0]
